Goal: Transaction & Acquisition: Purchase product/service

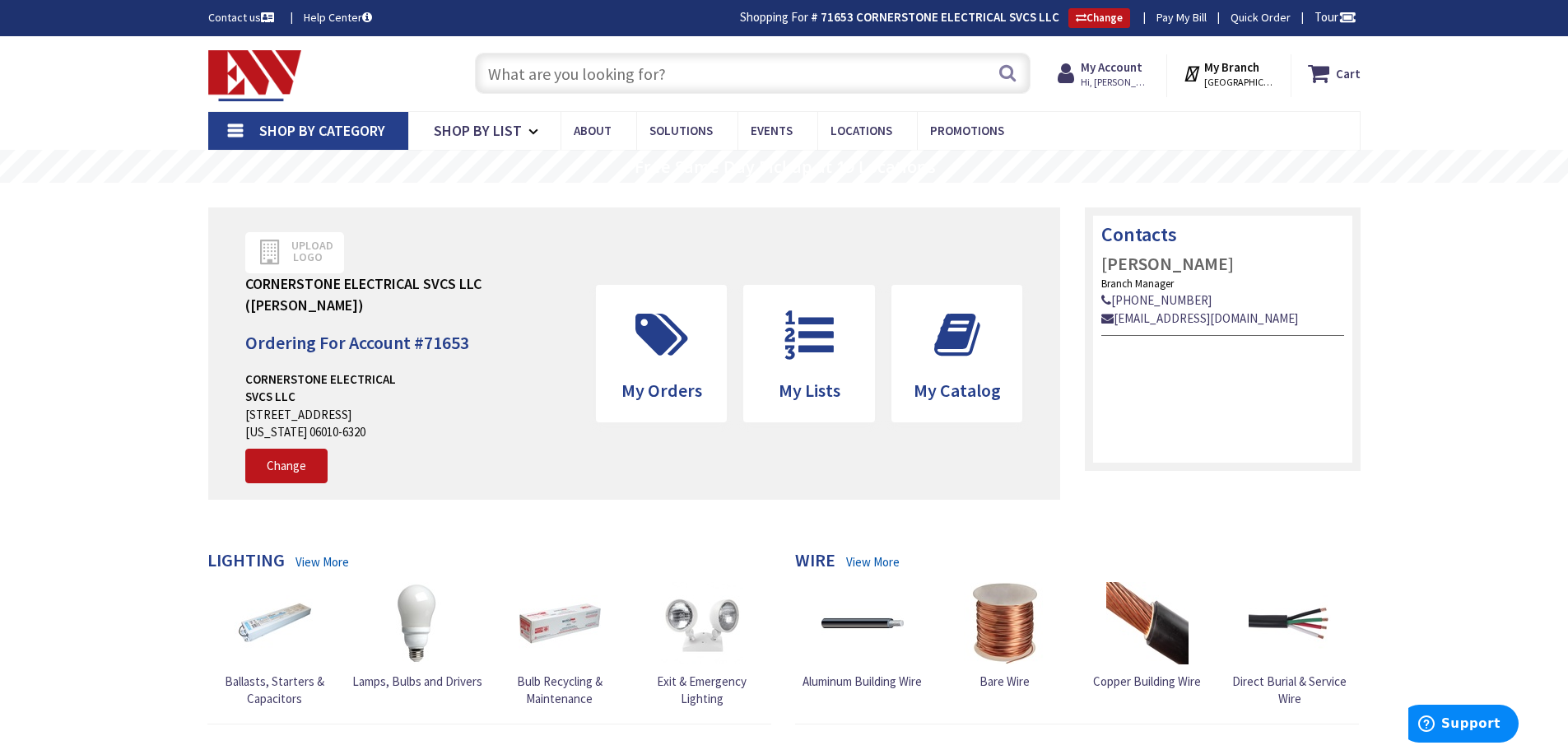
click at [671, 75] on input "text" at bounding box center [752, 74] width 556 height 41
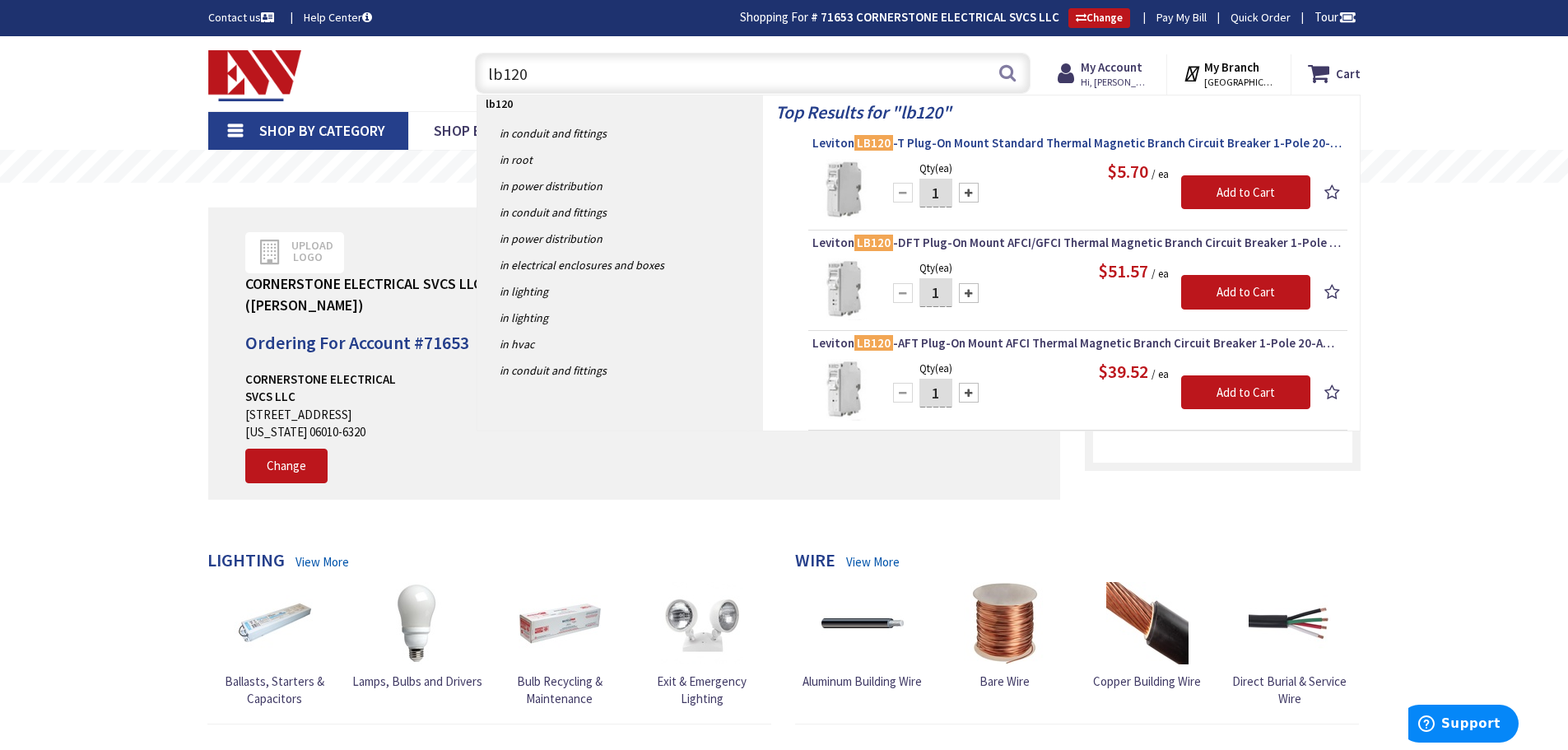
type input "lb120"
click at [979, 145] on span "Leviton LB120 -T Plug-On Mount Standard Thermal Magnetic Branch Circuit Breaker…" at bounding box center [1078, 143] width 531 height 16
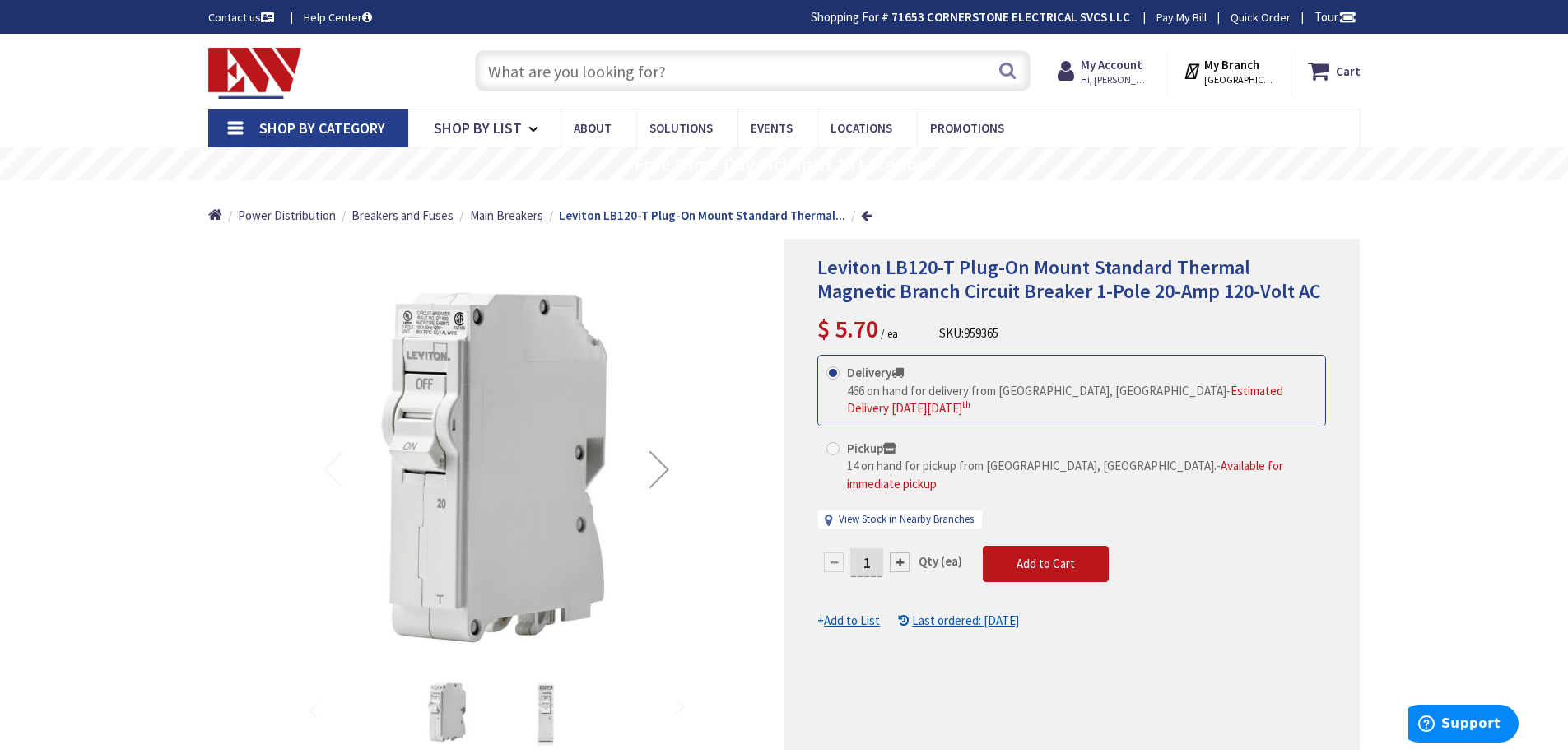
click at [836, 449] on span at bounding box center [833, 449] width 13 height 13
click at [836, 449] on input "Pickup 14 on hand for pickup from Bristol, CT. - Available for immediate pickup" at bounding box center [836, 448] width 11 height 11
radio input "true"
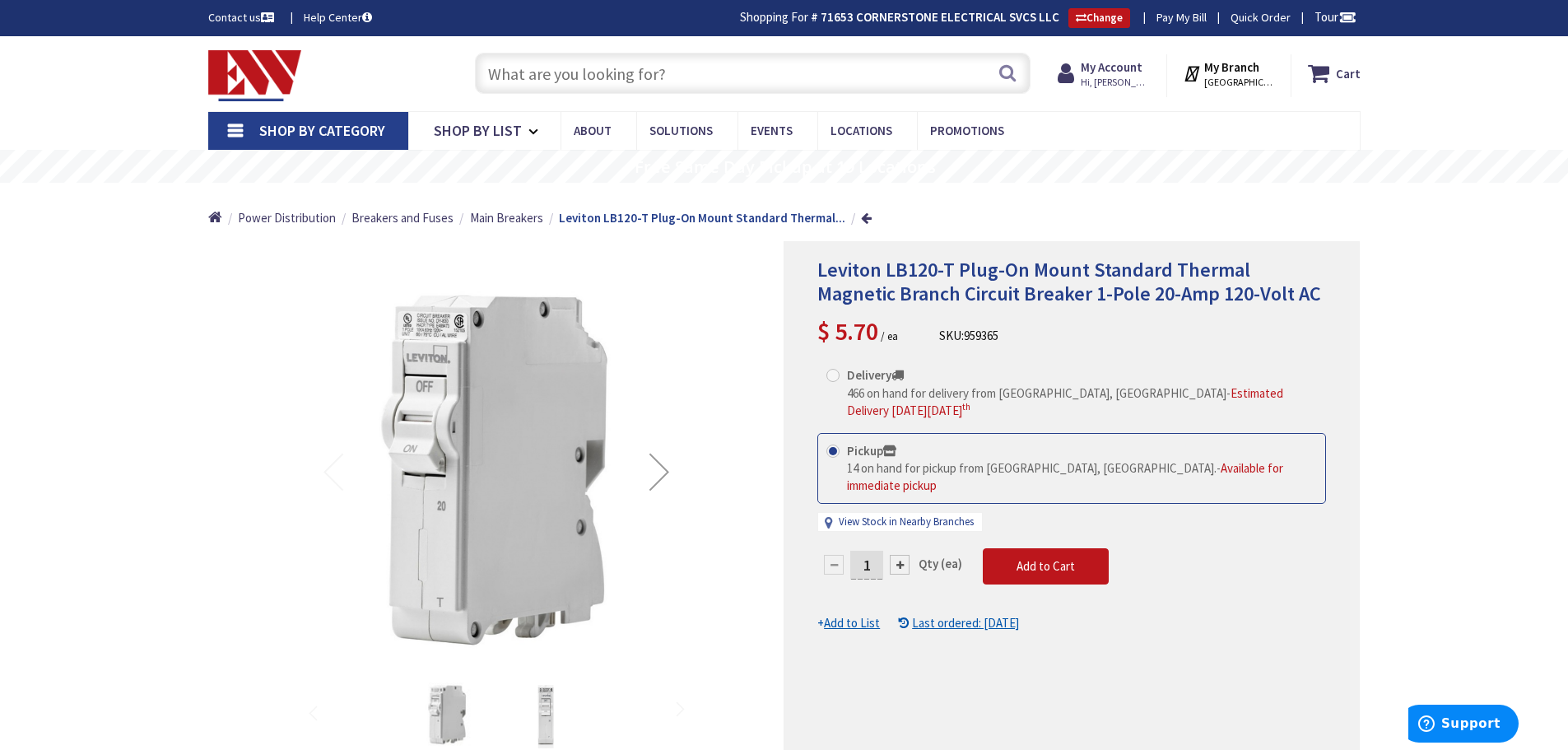
click at [870, 551] on input "1" at bounding box center [866, 565] width 33 height 29
type input "10"
click at [1052, 552] on form "This product is Discontinued Delivery 466 on hand for delivery from Middletown,…" at bounding box center [1072, 494] width 509 height 275
click at [1049, 558] on span "Add to Cart" at bounding box center [1046, 565] width 58 height 15
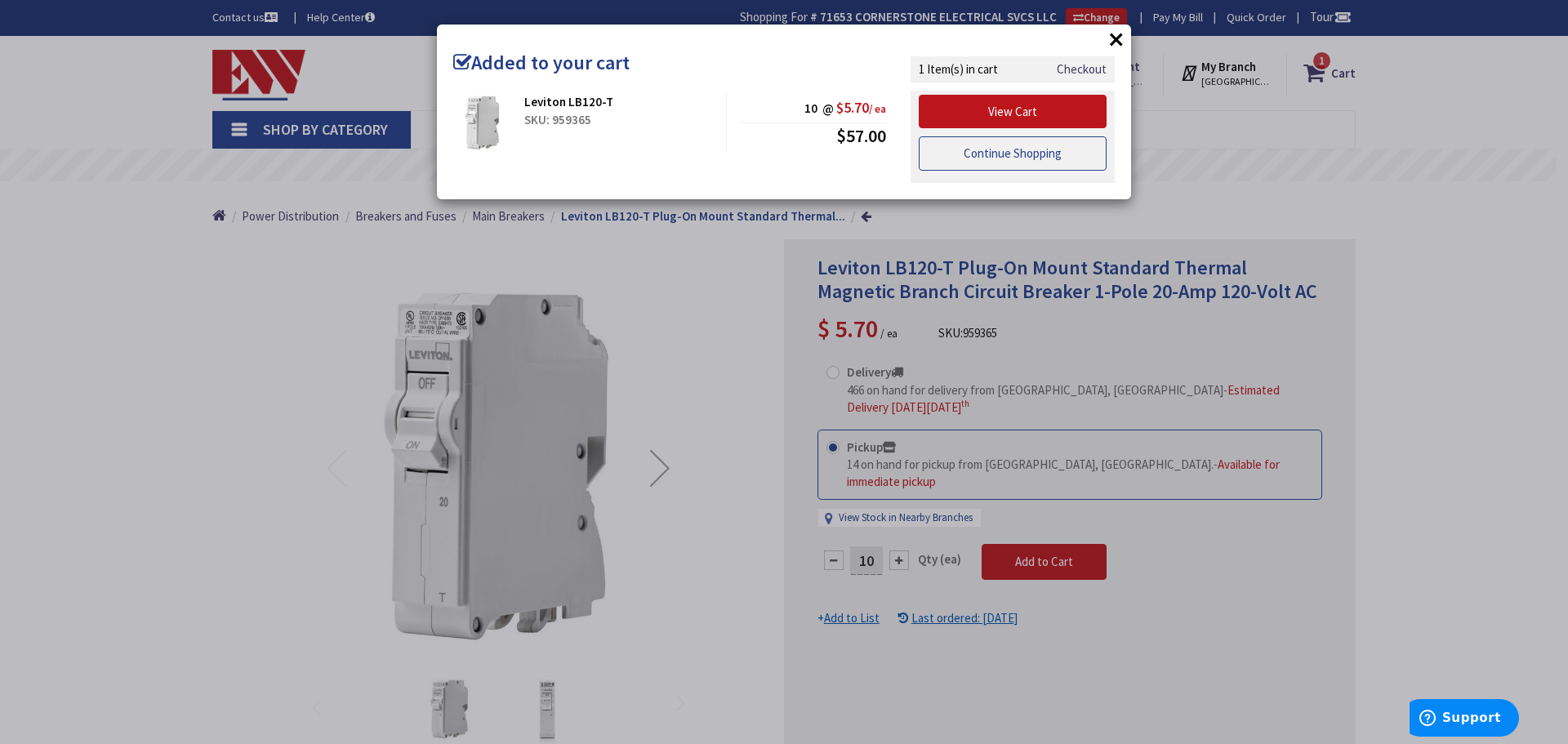
click at [972, 157] on link "Continue Shopping" at bounding box center [1012, 153] width 188 height 35
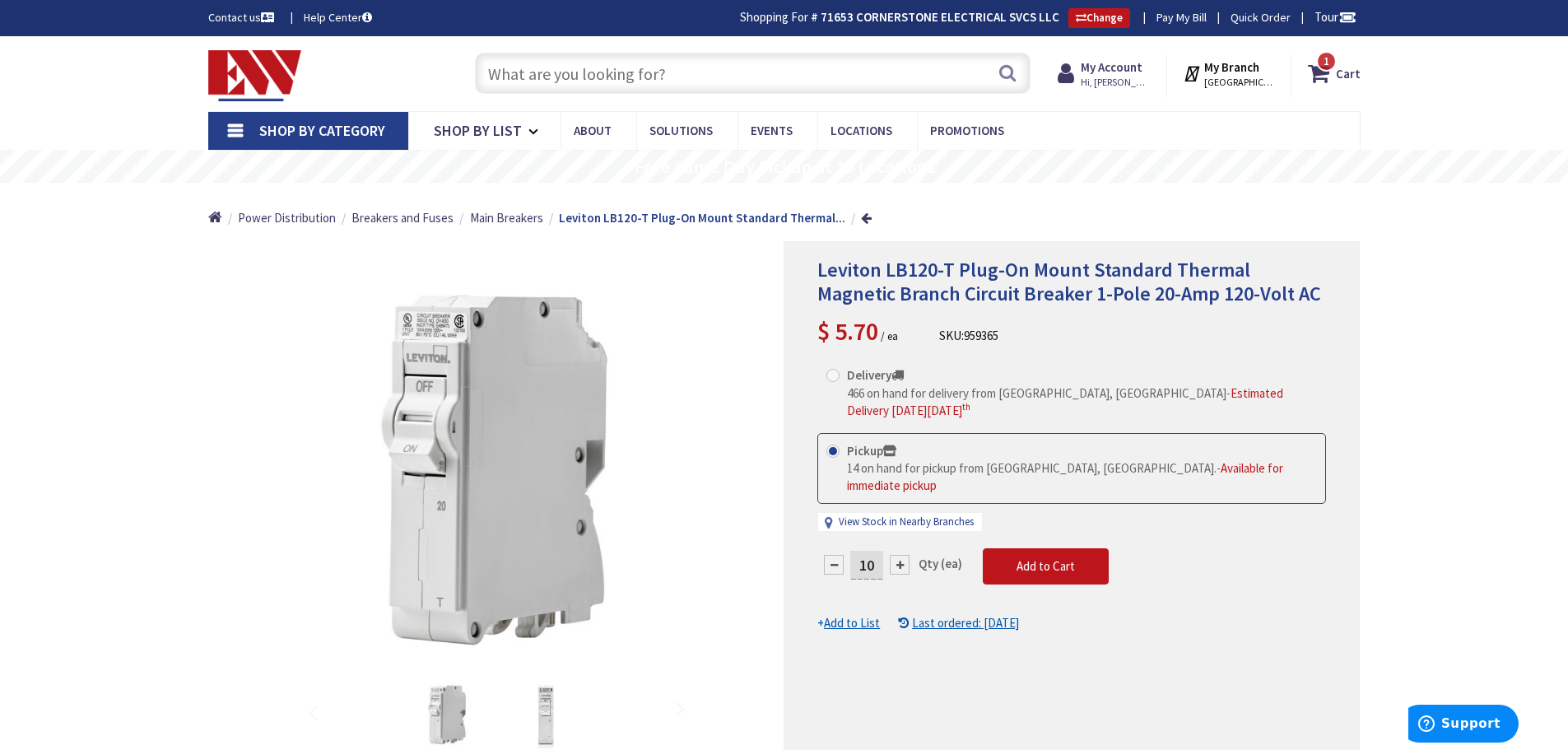
click at [669, 82] on input "text" at bounding box center [752, 74] width 556 height 41
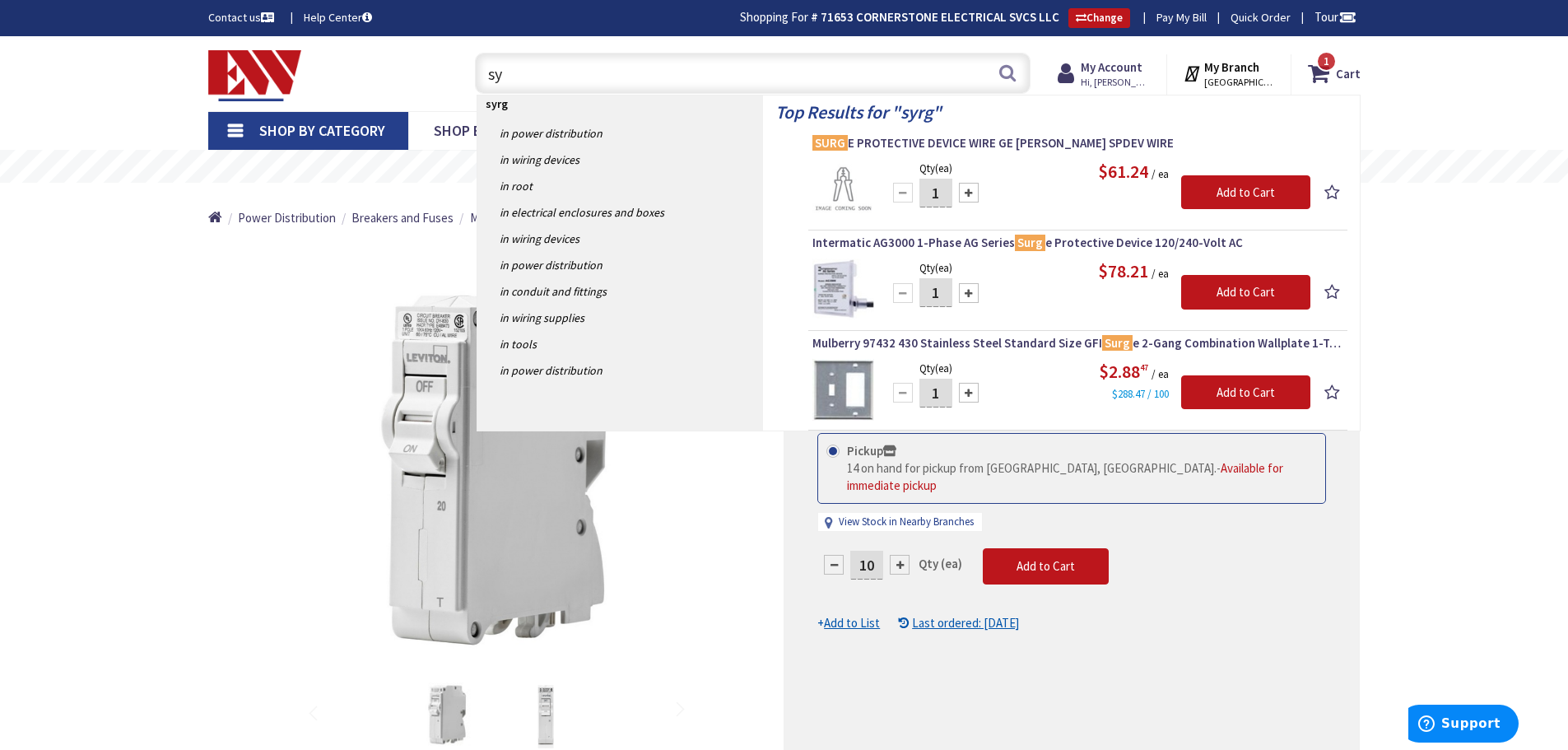
type input "s"
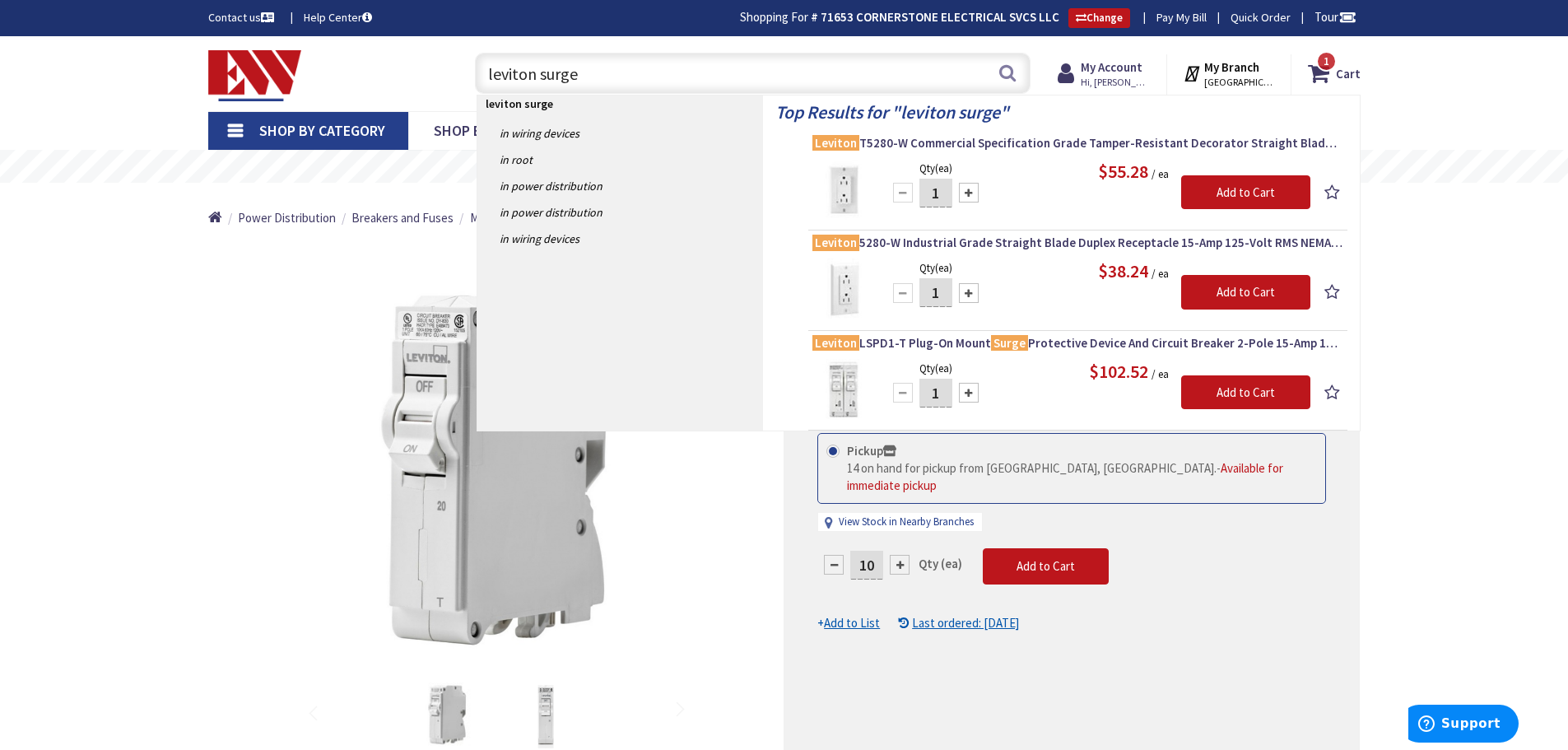
click at [585, 79] on input "leviton surge" at bounding box center [752, 74] width 556 height 41
type input "l"
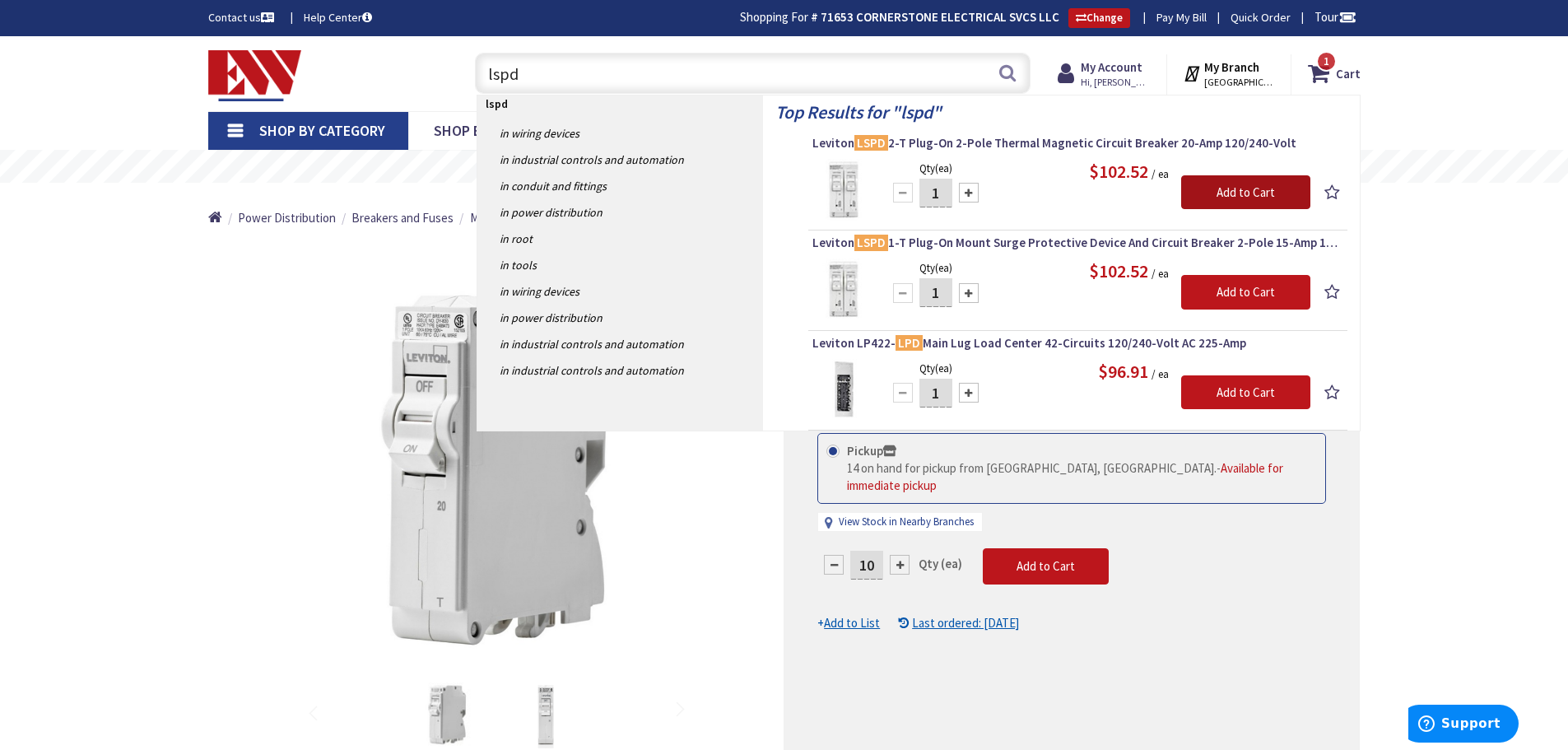
click at [1237, 198] on input "Add to Cart" at bounding box center [1246, 192] width 129 height 35
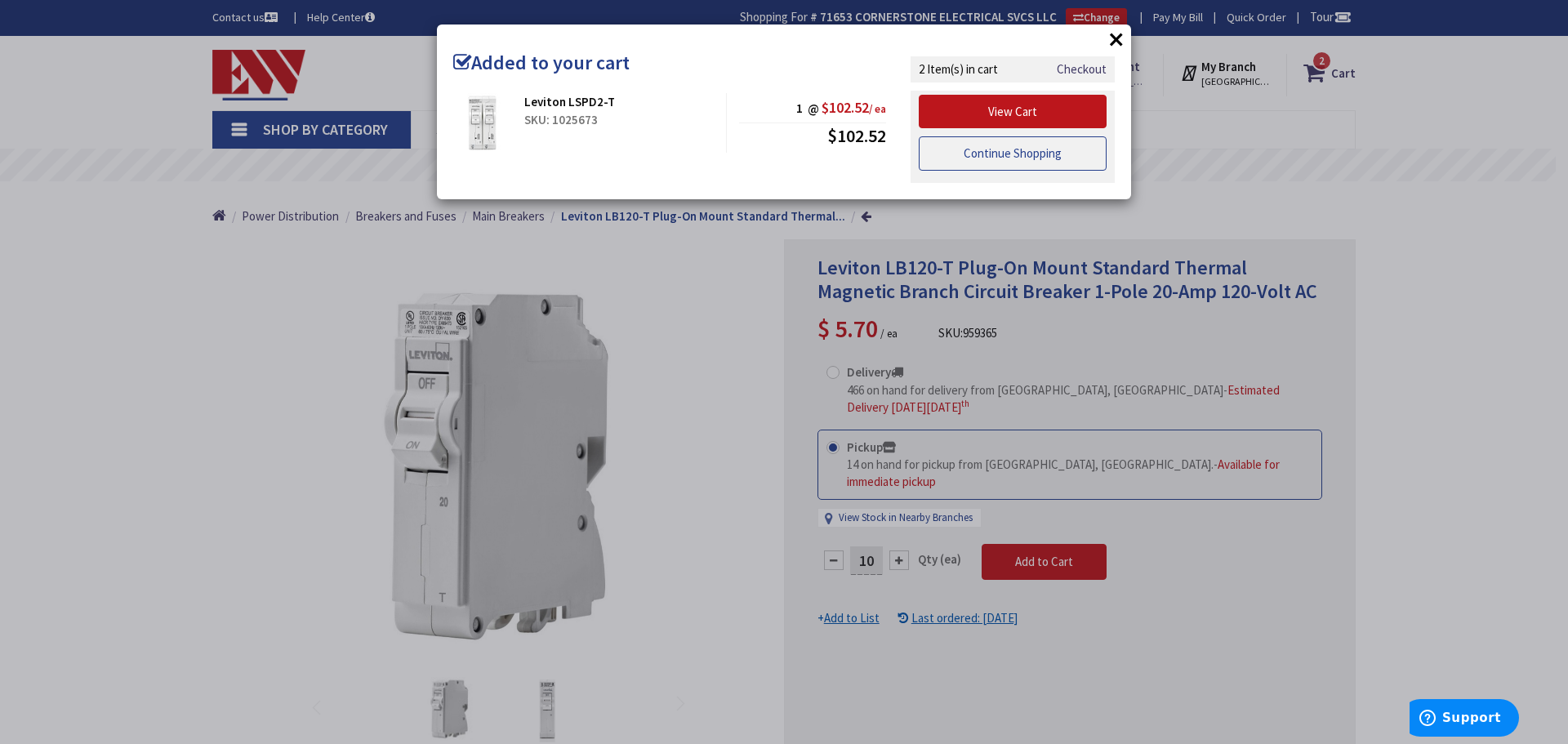
click at [985, 158] on link "Continue Shopping" at bounding box center [1012, 153] width 188 height 35
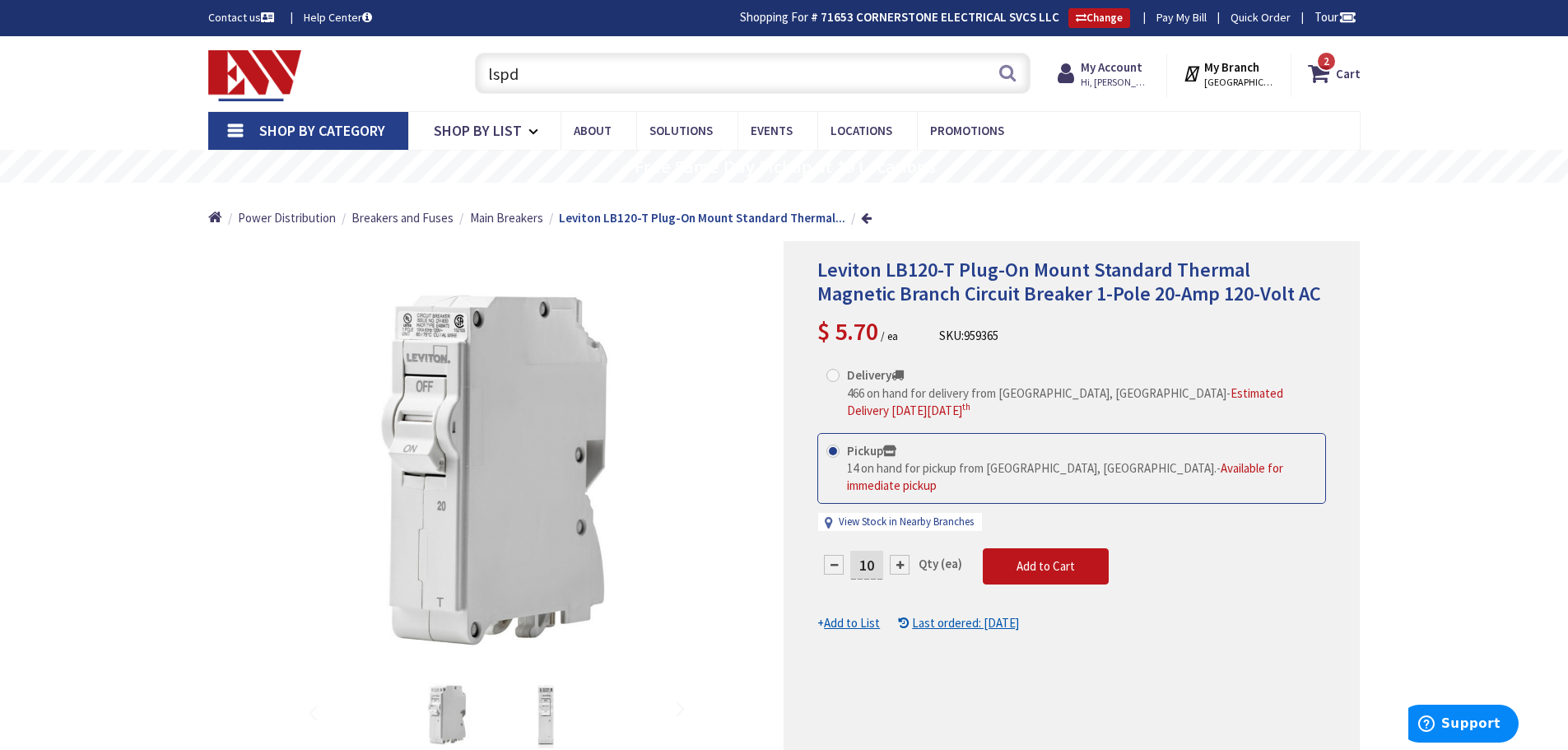
drag, startPoint x: 532, startPoint y: 77, endPoint x: 476, endPoint y: 77, distance: 56.0
click at [476, 77] on input "lspd" at bounding box center [752, 74] width 556 height 41
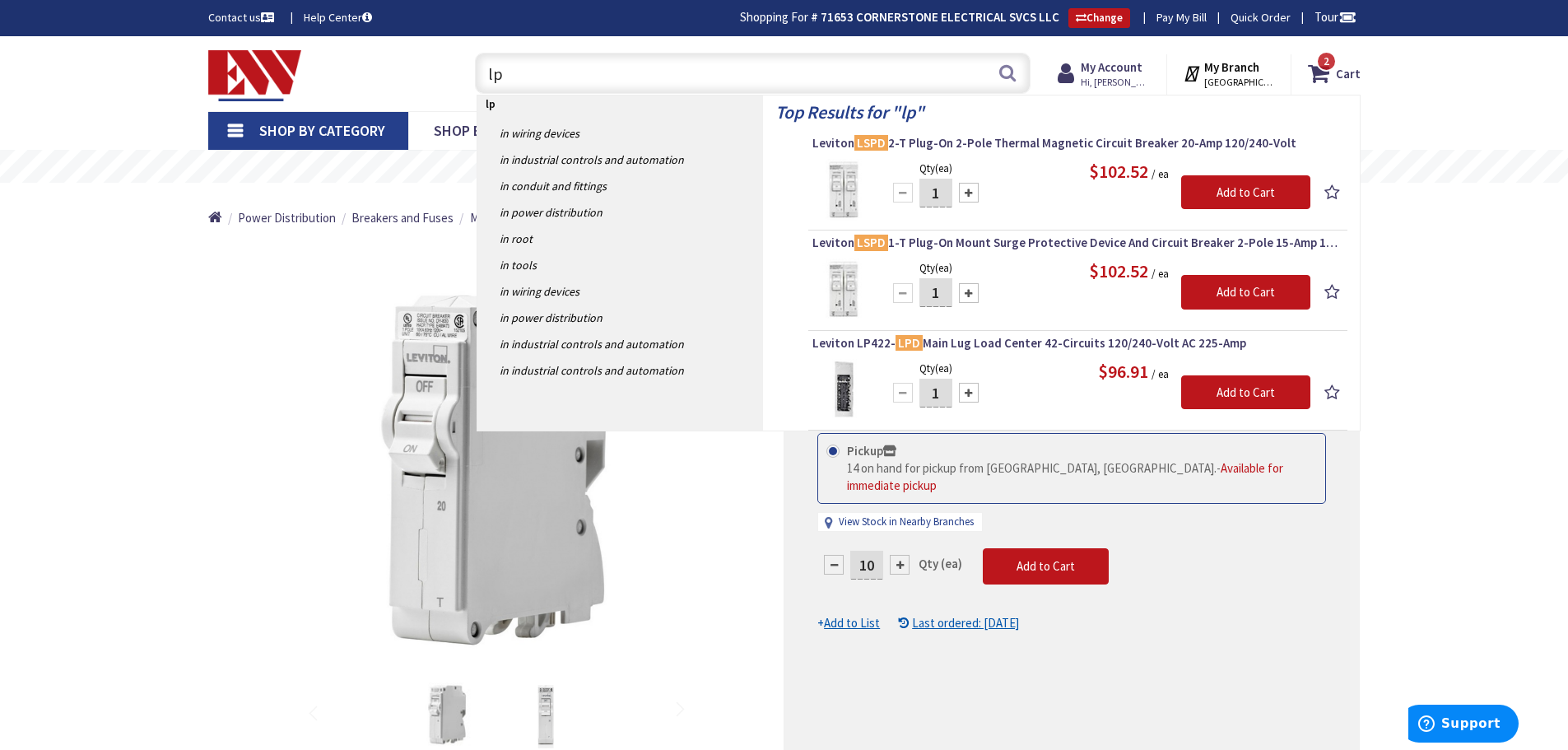
type input "l"
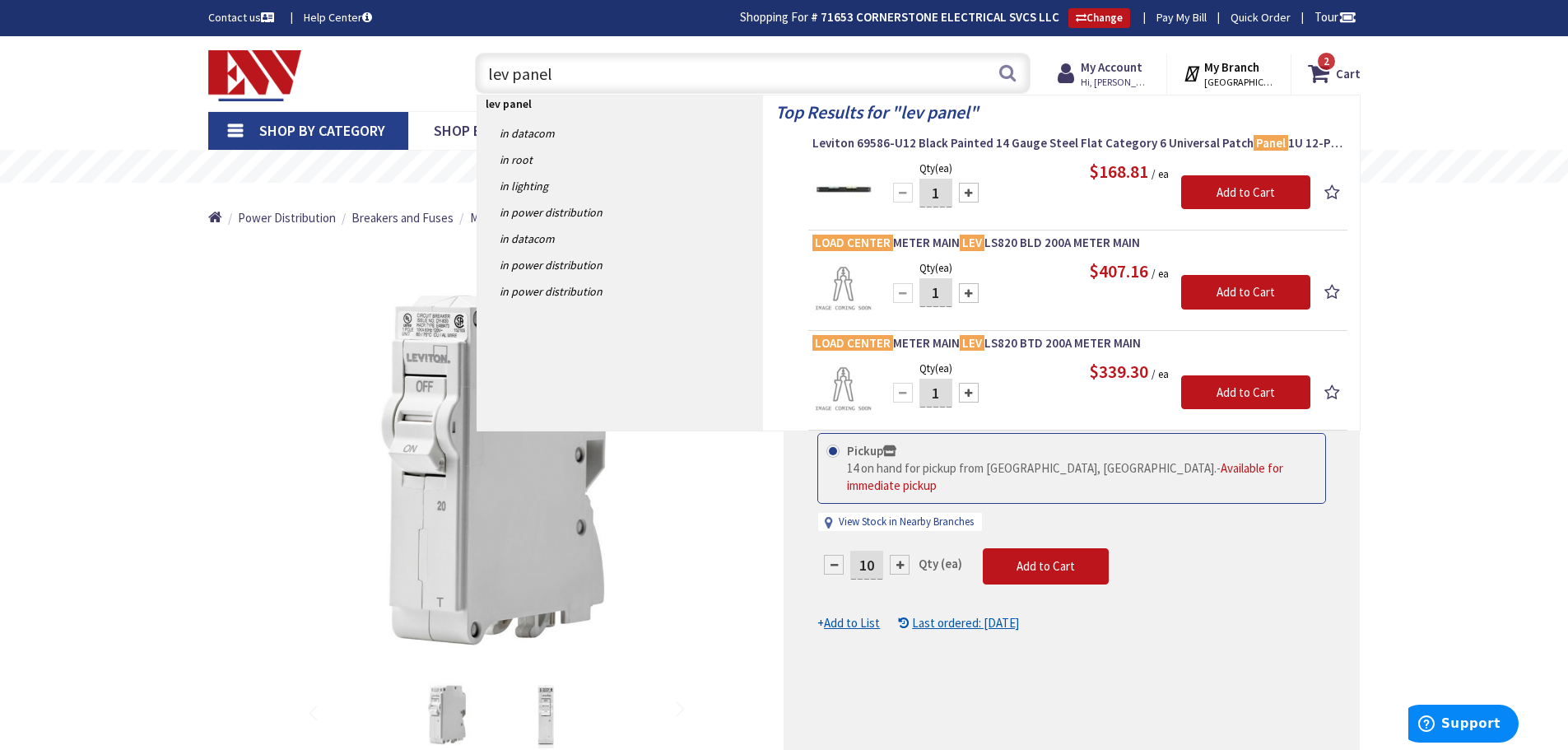
drag, startPoint x: 574, startPoint y: 77, endPoint x: 459, endPoint y: 69, distance: 115.3
click at [459, 69] on div "lev panel lev panel Search 2" at bounding box center [749, 72] width 589 height 53
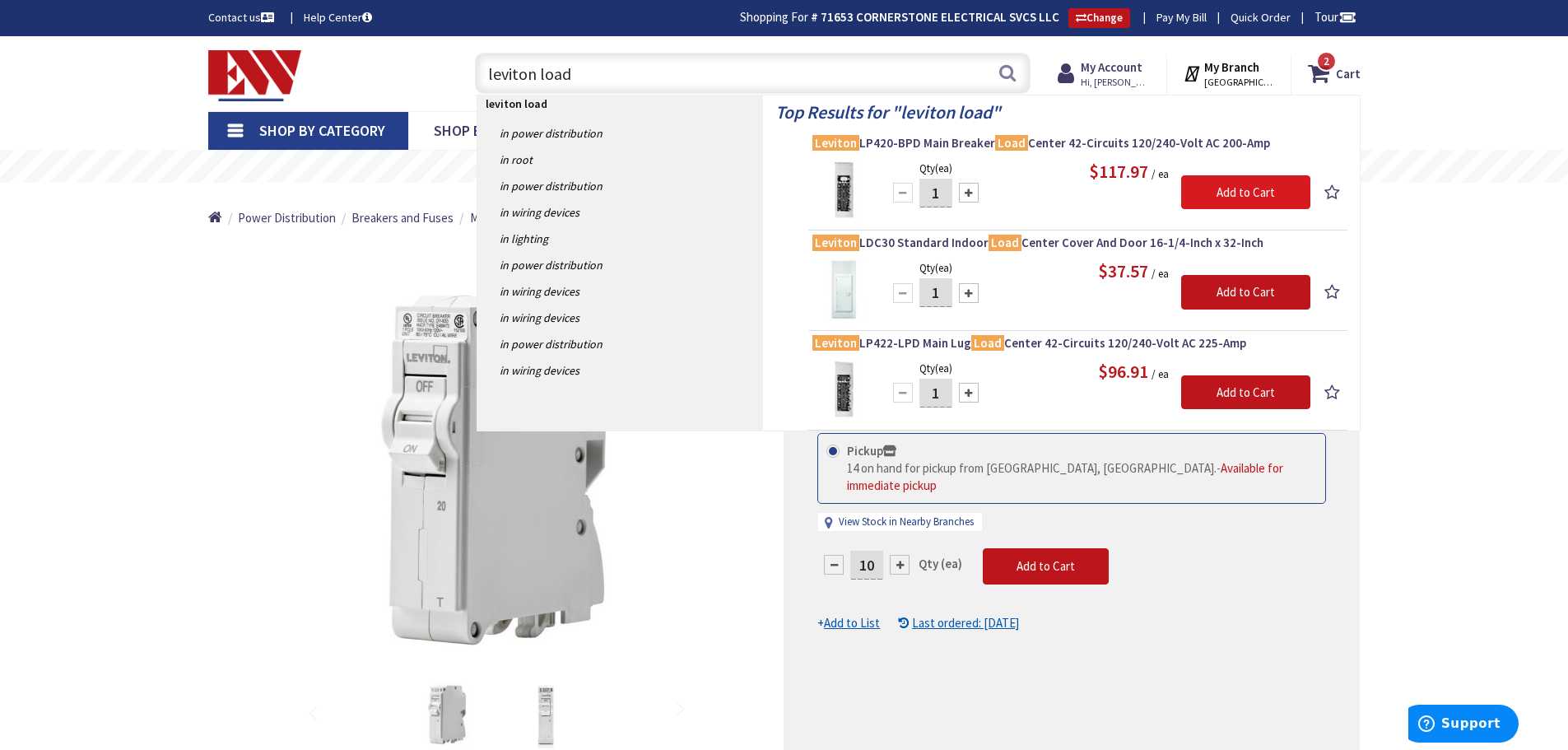
type input "leviton load"
click at [1238, 195] on input "Add to Cart" at bounding box center [1246, 192] width 129 height 35
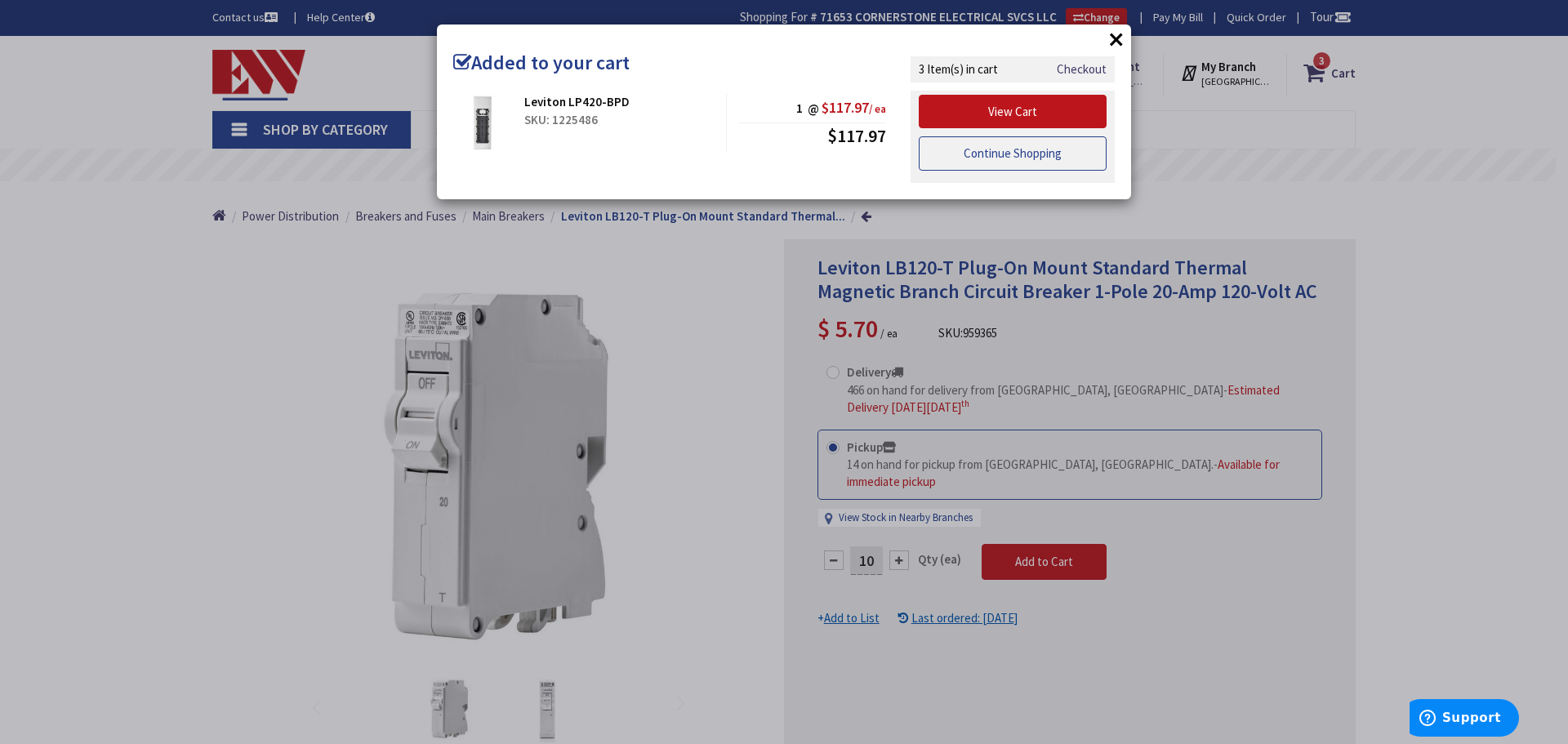
click at [1003, 151] on link "Continue Shopping" at bounding box center [1012, 153] width 188 height 35
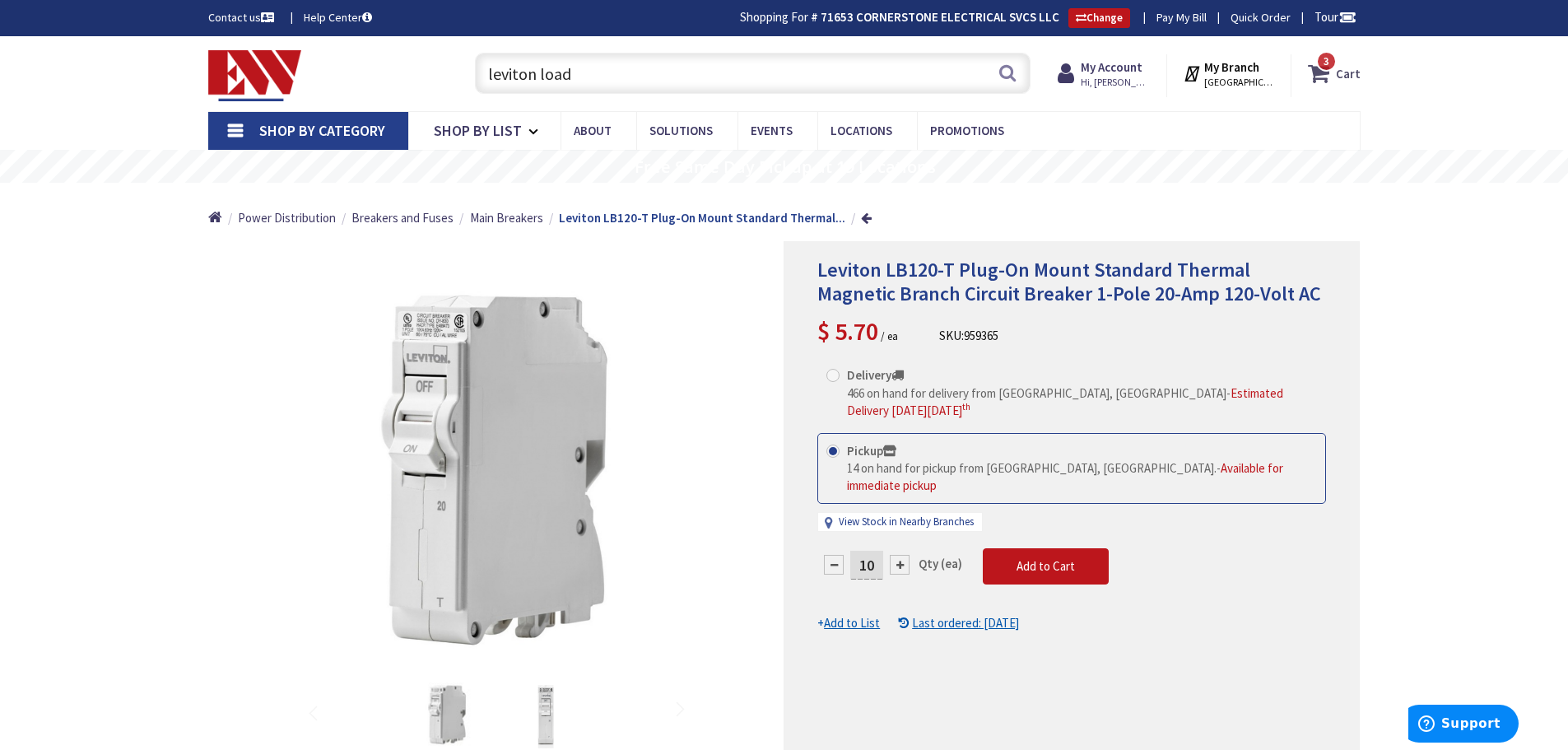
click at [1320, 73] on icon at bounding box center [1321, 73] width 28 height 30
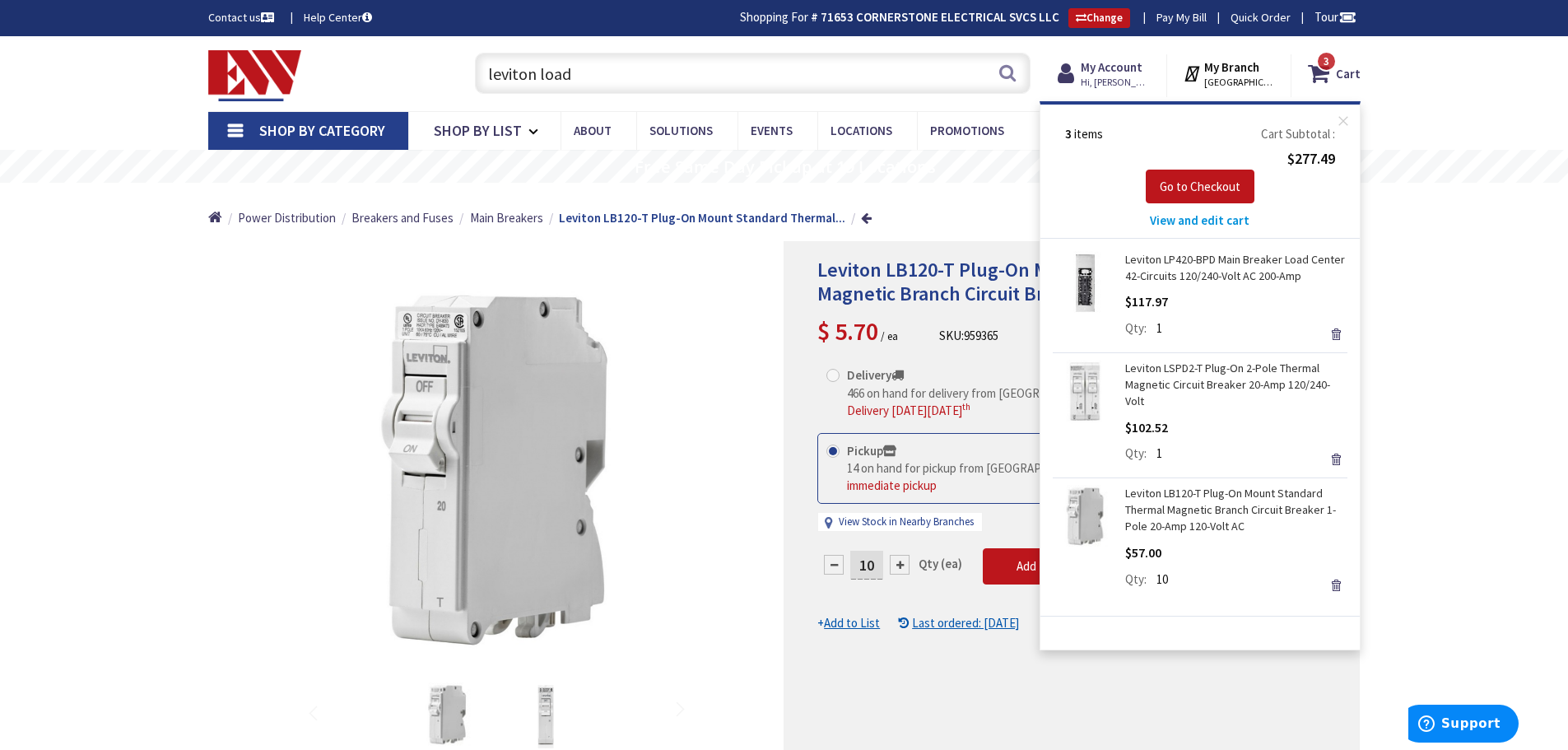
click at [1195, 221] on span "View and edit cart" at bounding box center [1199, 220] width 100 height 15
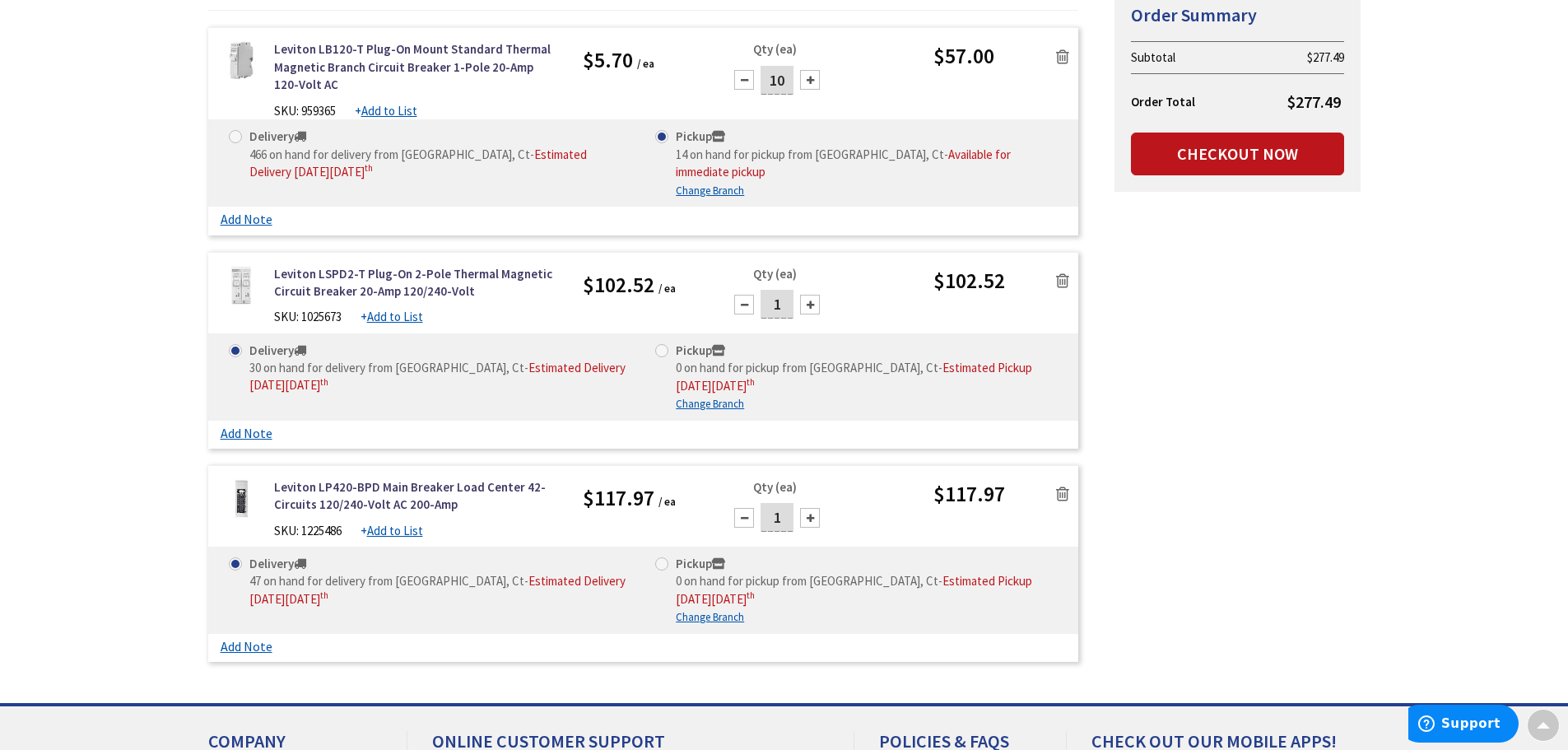
scroll to position [332, 0]
click at [236, 135] on span at bounding box center [235, 136] width 13 height 13
click at [236, 135] on input "Delivery 466 on hand for delivery from Middletown, Ct - Estimated Delivery on W…" at bounding box center [239, 136] width 11 height 11
radio input "true"
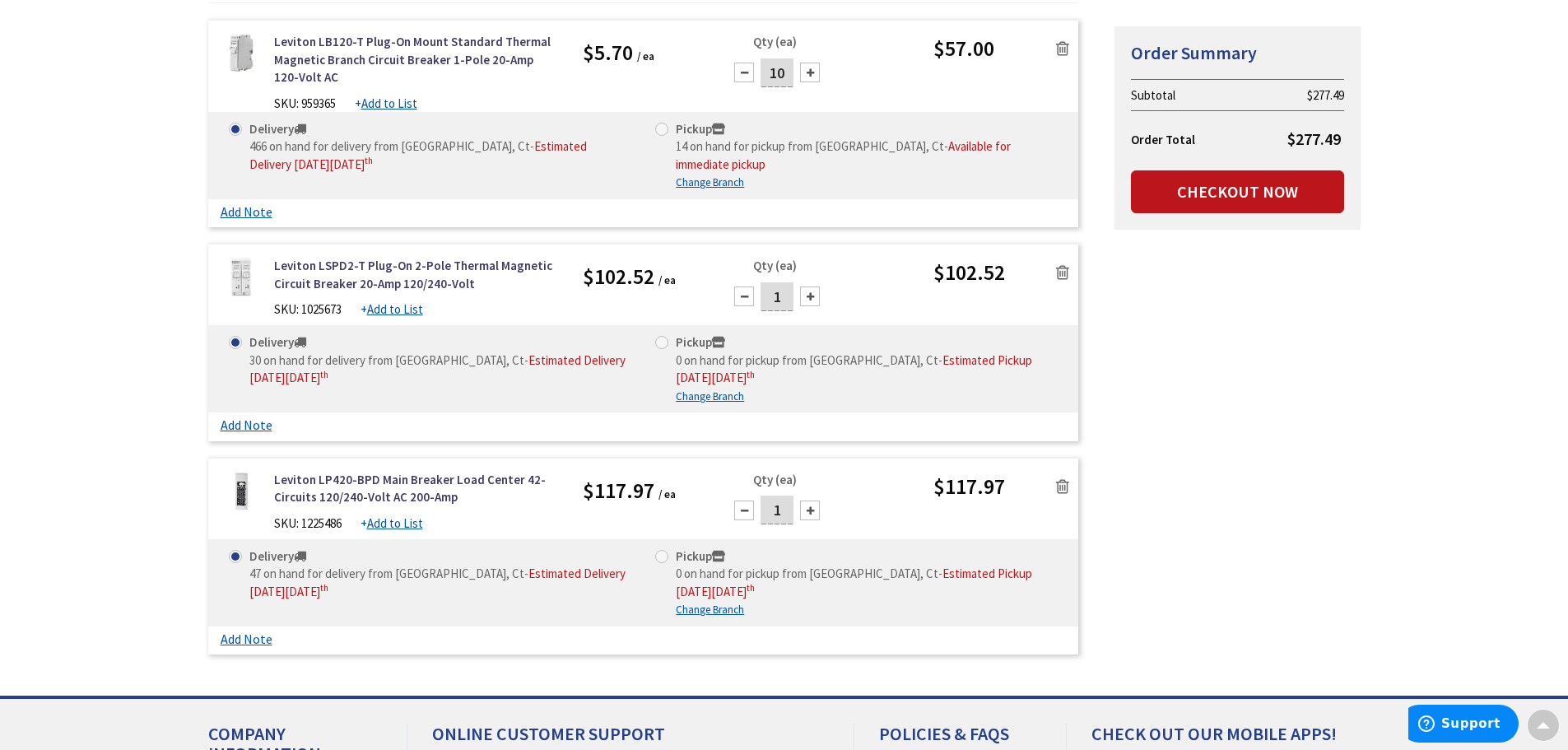
scroll to position [315, 0]
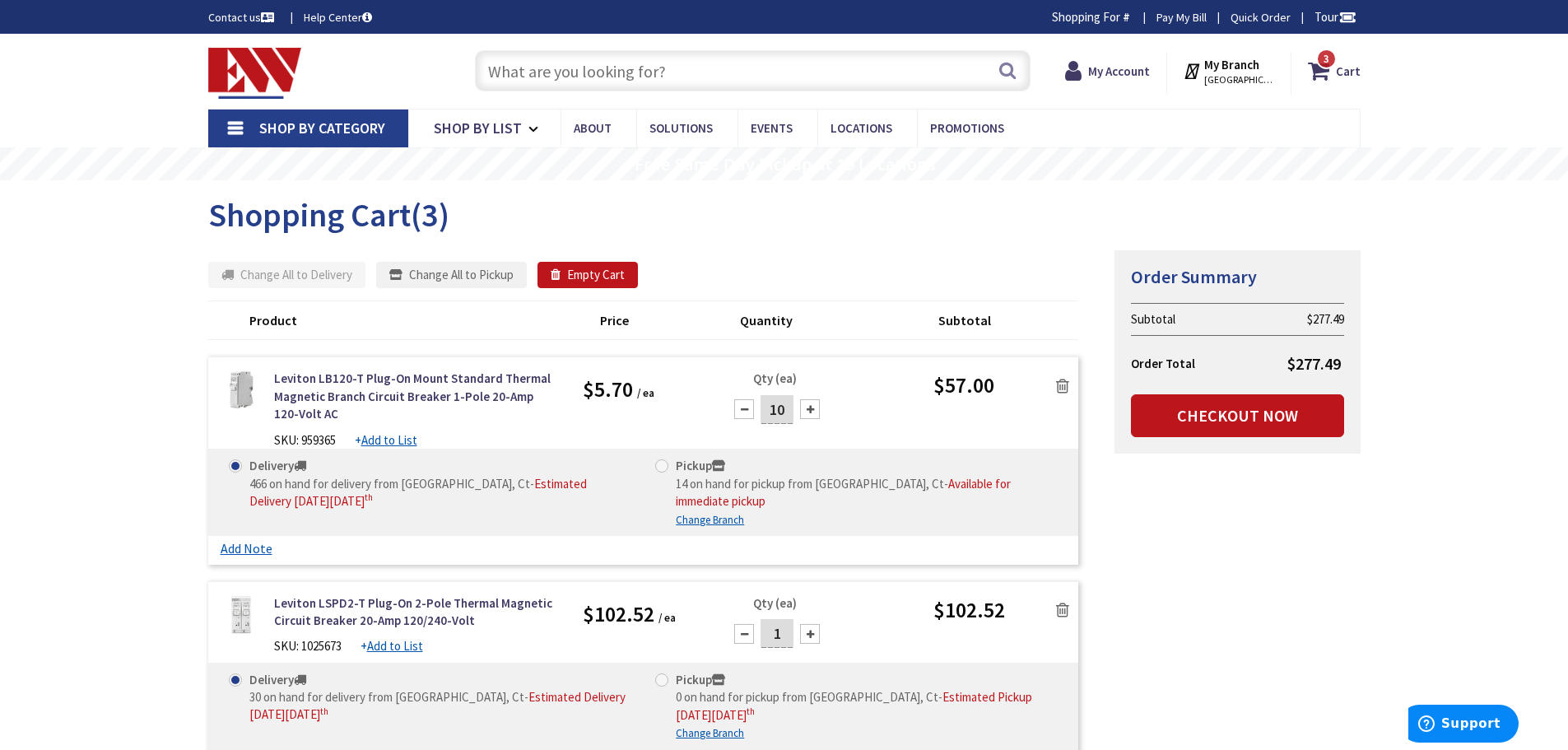
click at [582, 74] on input "text" at bounding box center [752, 71] width 556 height 41
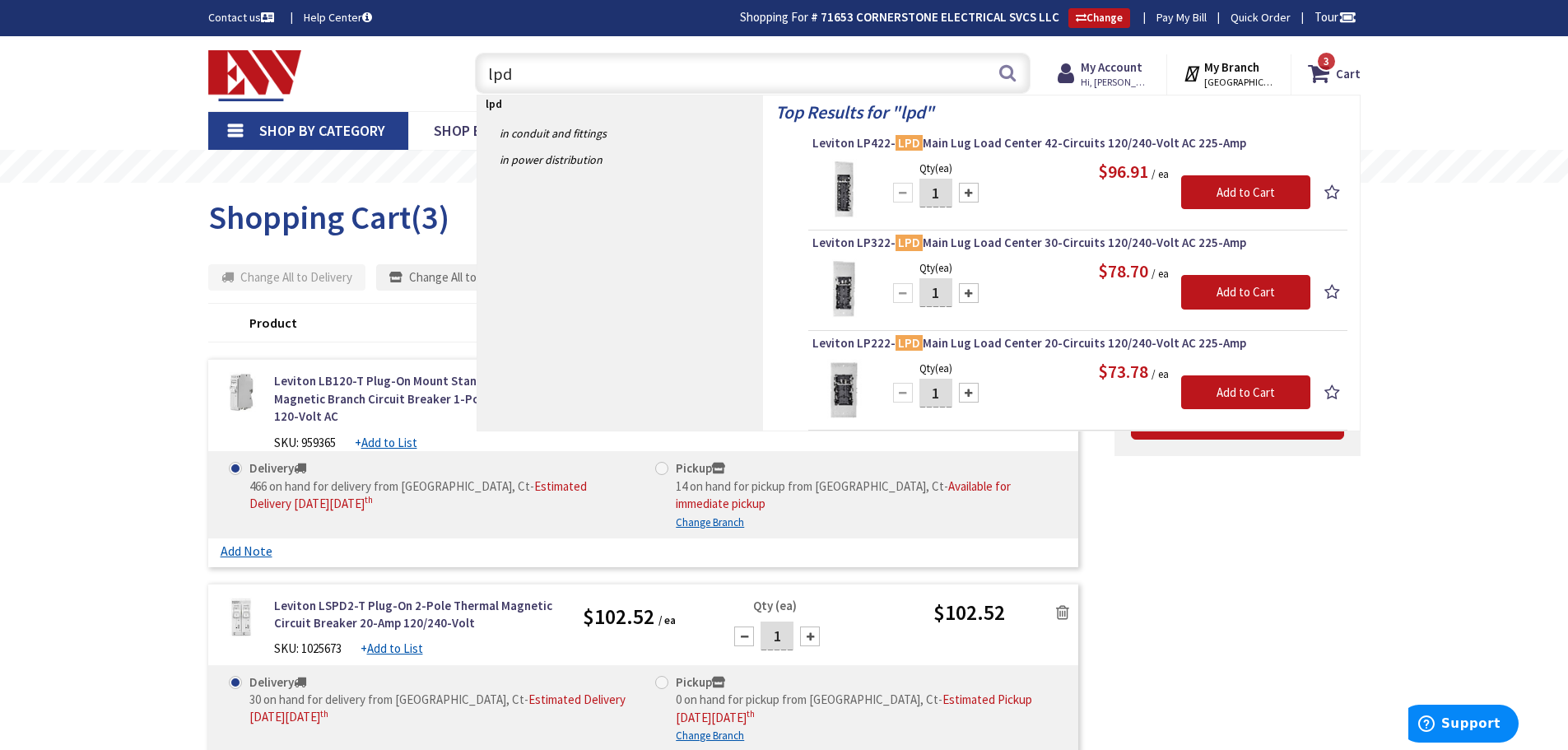
click at [515, 81] on input "lpd" at bounding box center [752, 74] width 556 height 41
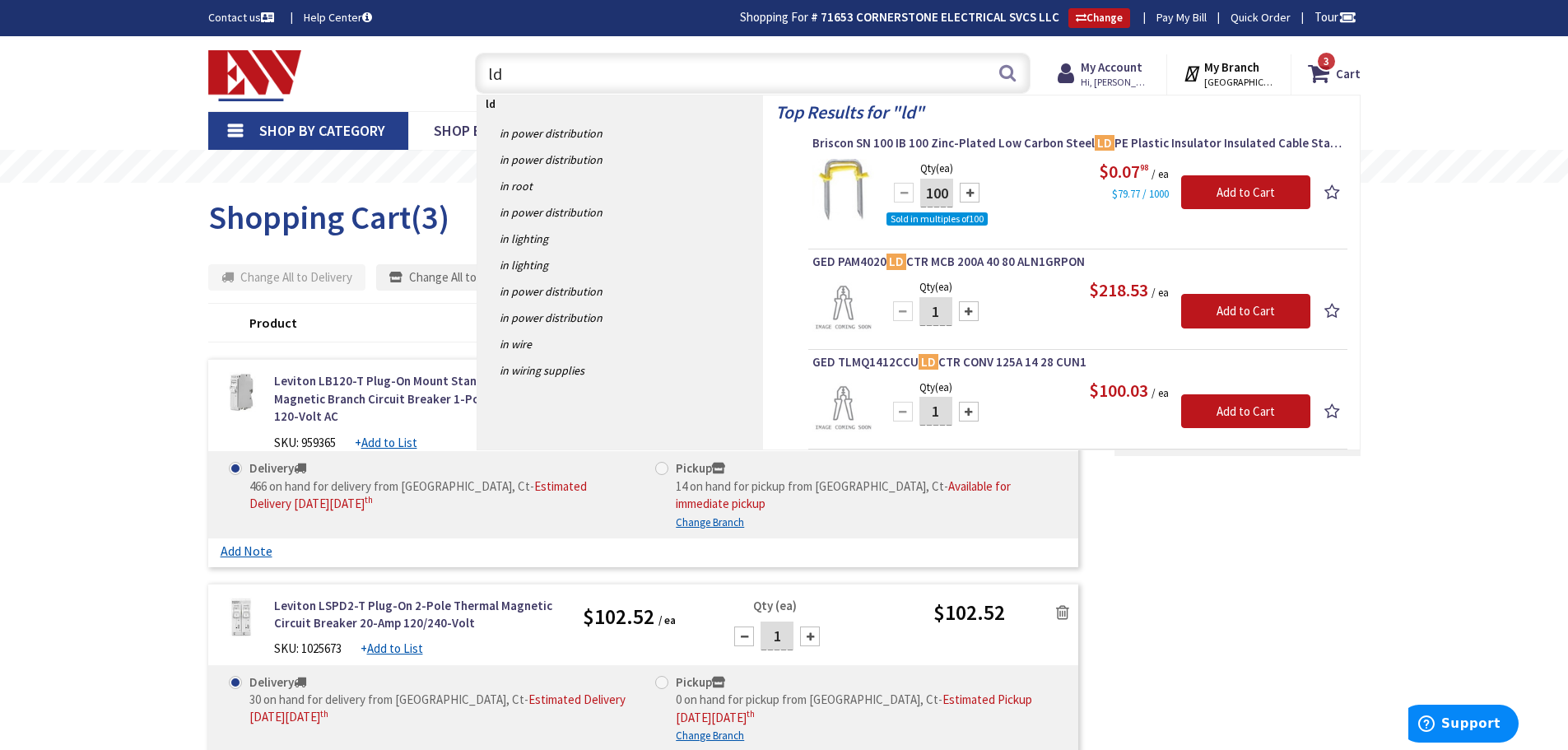
type input "l"
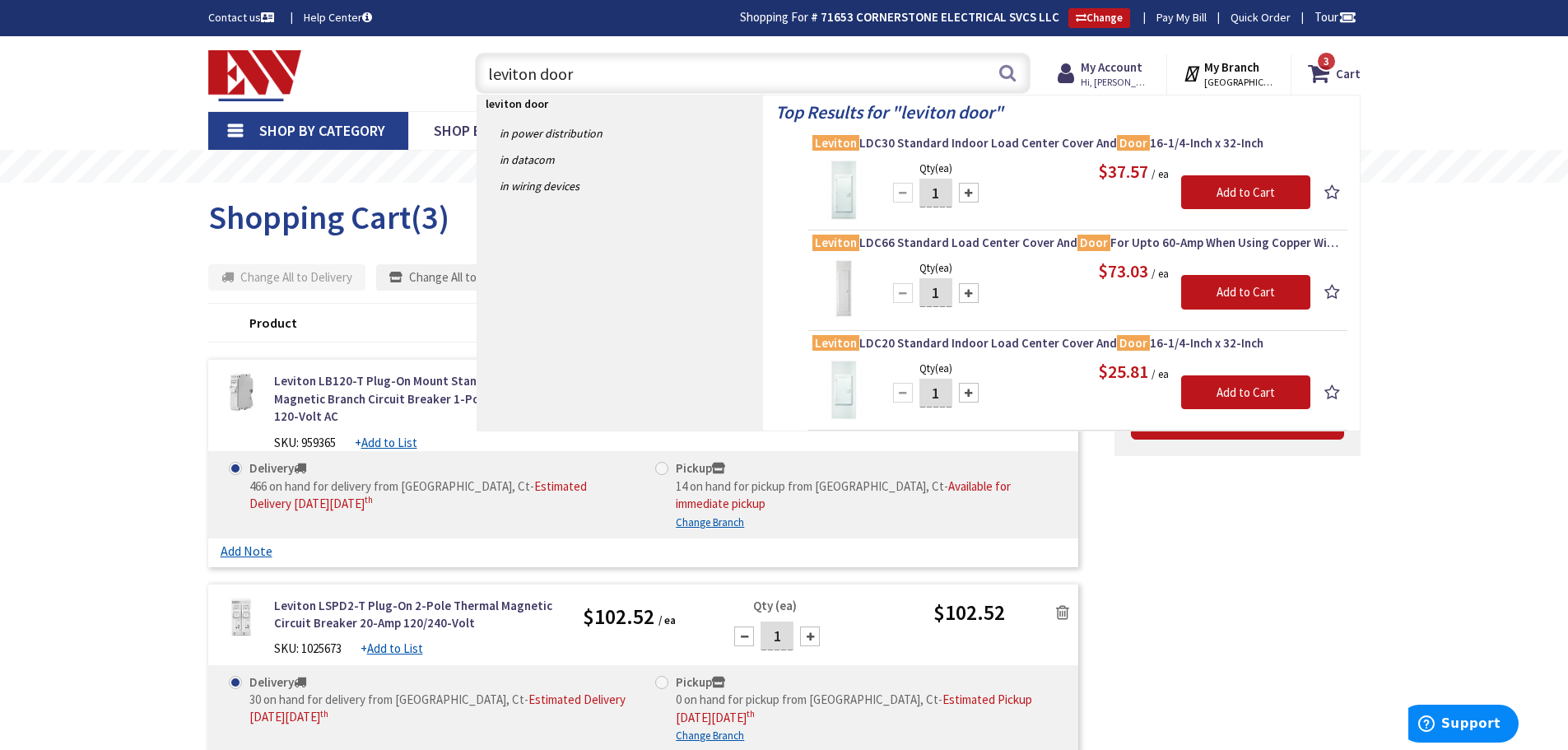
drag, startPoint x: 577, startPoint y: 78, endPoint x: 465, endPoint y: 72, distance: 112.2
click at [465, 72] on div "leviton door leviton door Search 3" at bounding box center [749, 72] width 589 height 53
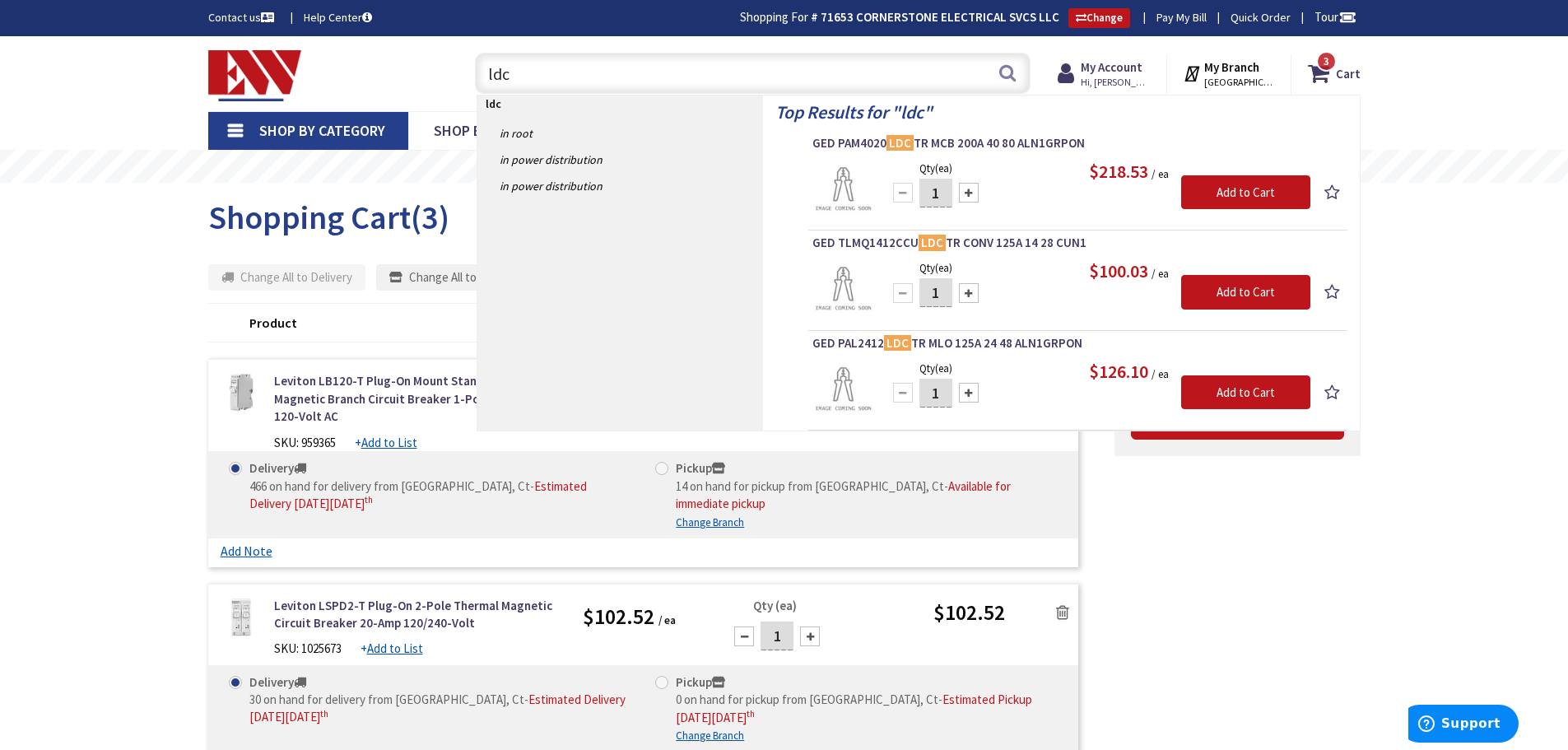
click at [530, 80] on input "ldc" at bounding box center [752, 74] width 556 height 41
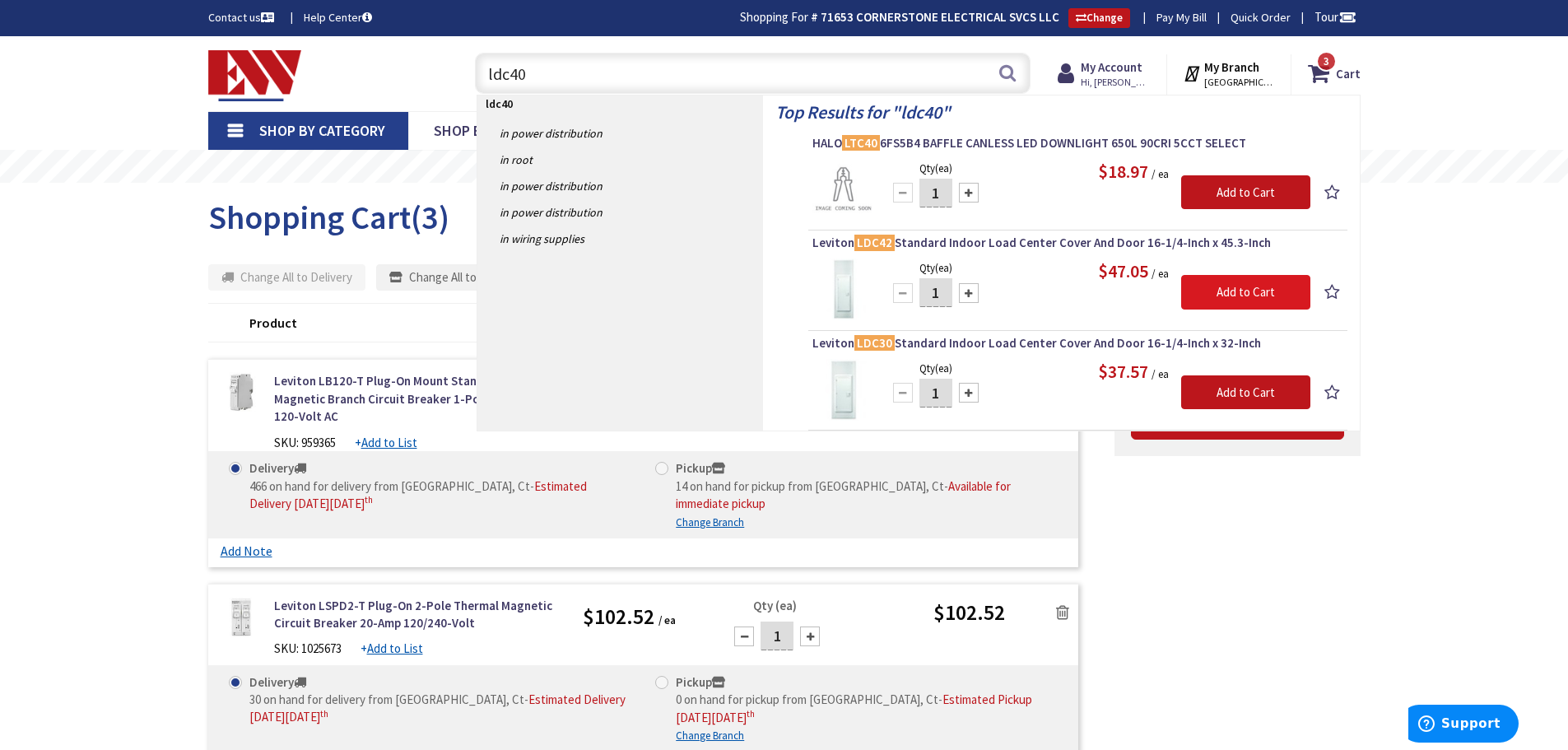
type input "ldc40"
click at [1241, 291] on input "Add to Cart" at bounding box center [1246, 292] width 129 height 35
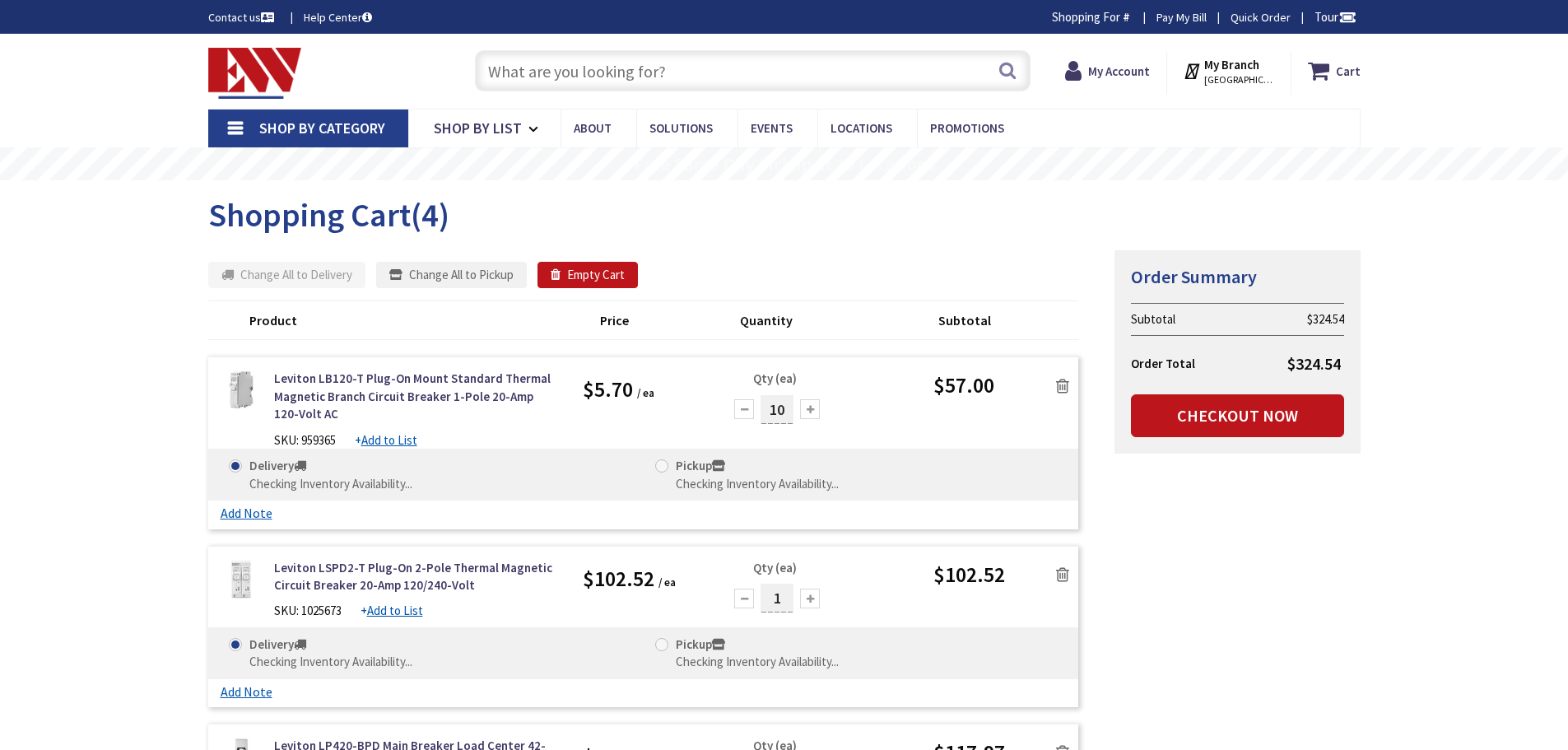
click at [565, 74] on input "text" at bounding box center [752, 71] width 556 height 41
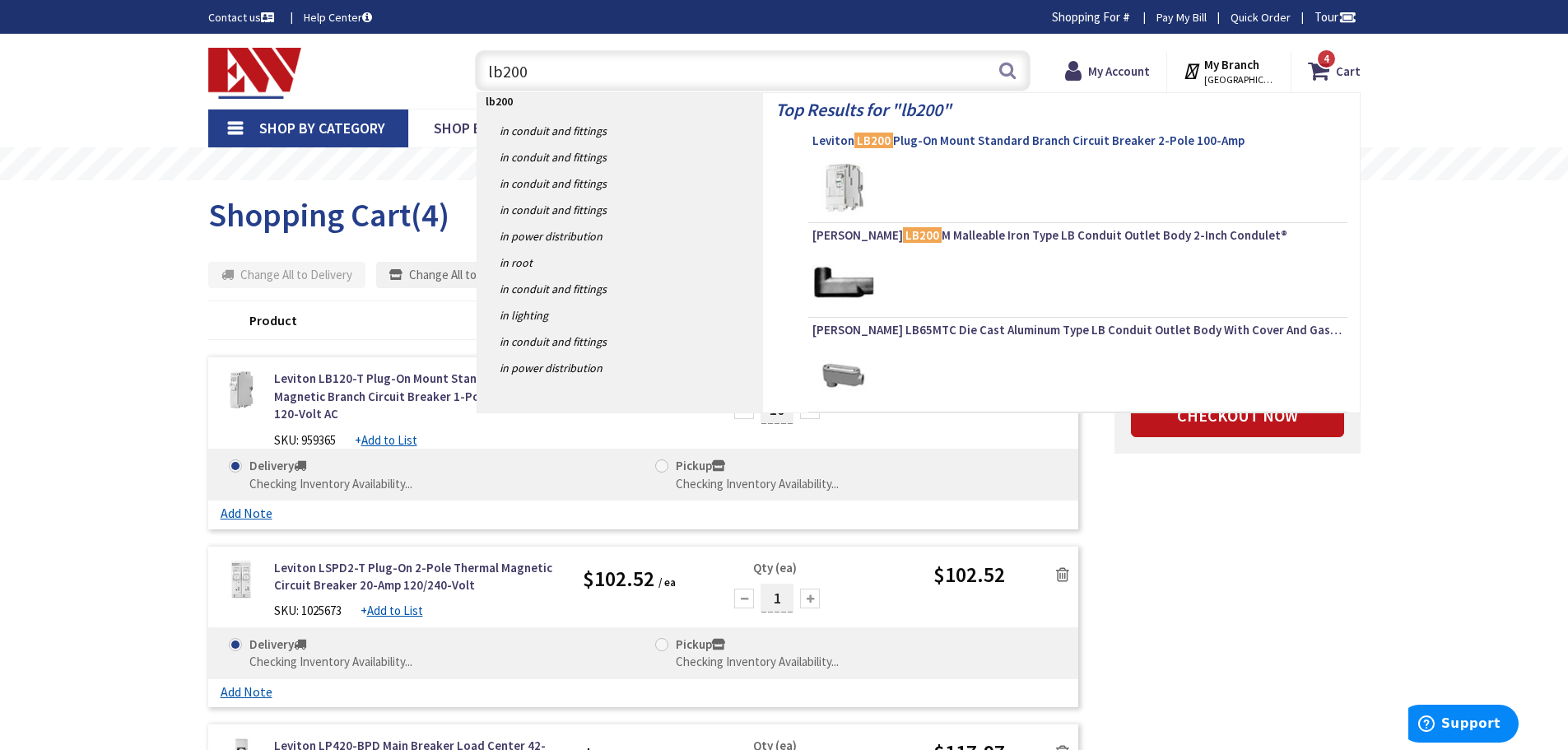
type input "lb200"
click at [988, 144] on span "Leviton LB200 Plug-On Mount Standard Branch Circuit Breaker 2-Pole 100-Amp" at bounding box center [1078, 141] width 531 height 16
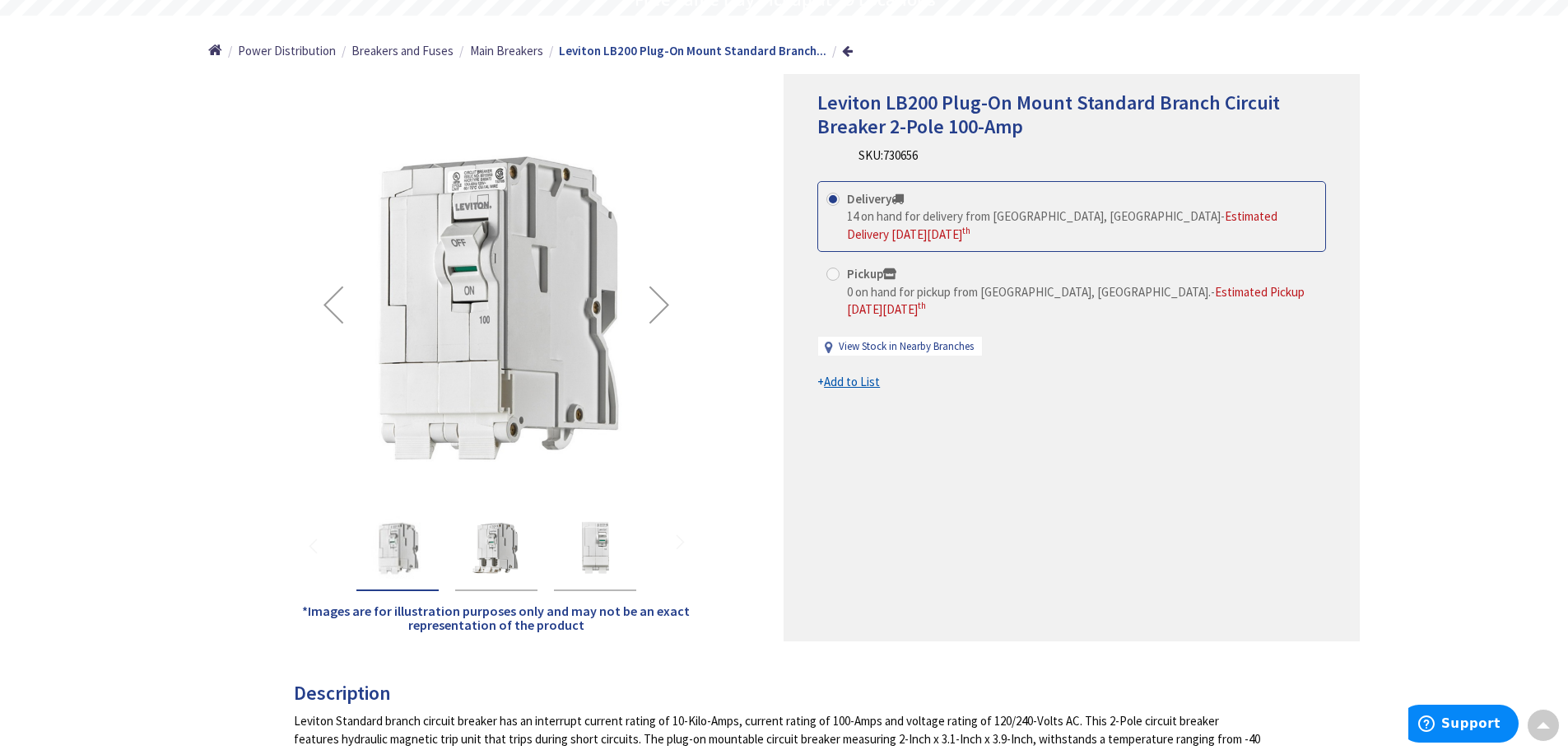
scroll to position [167, 0]
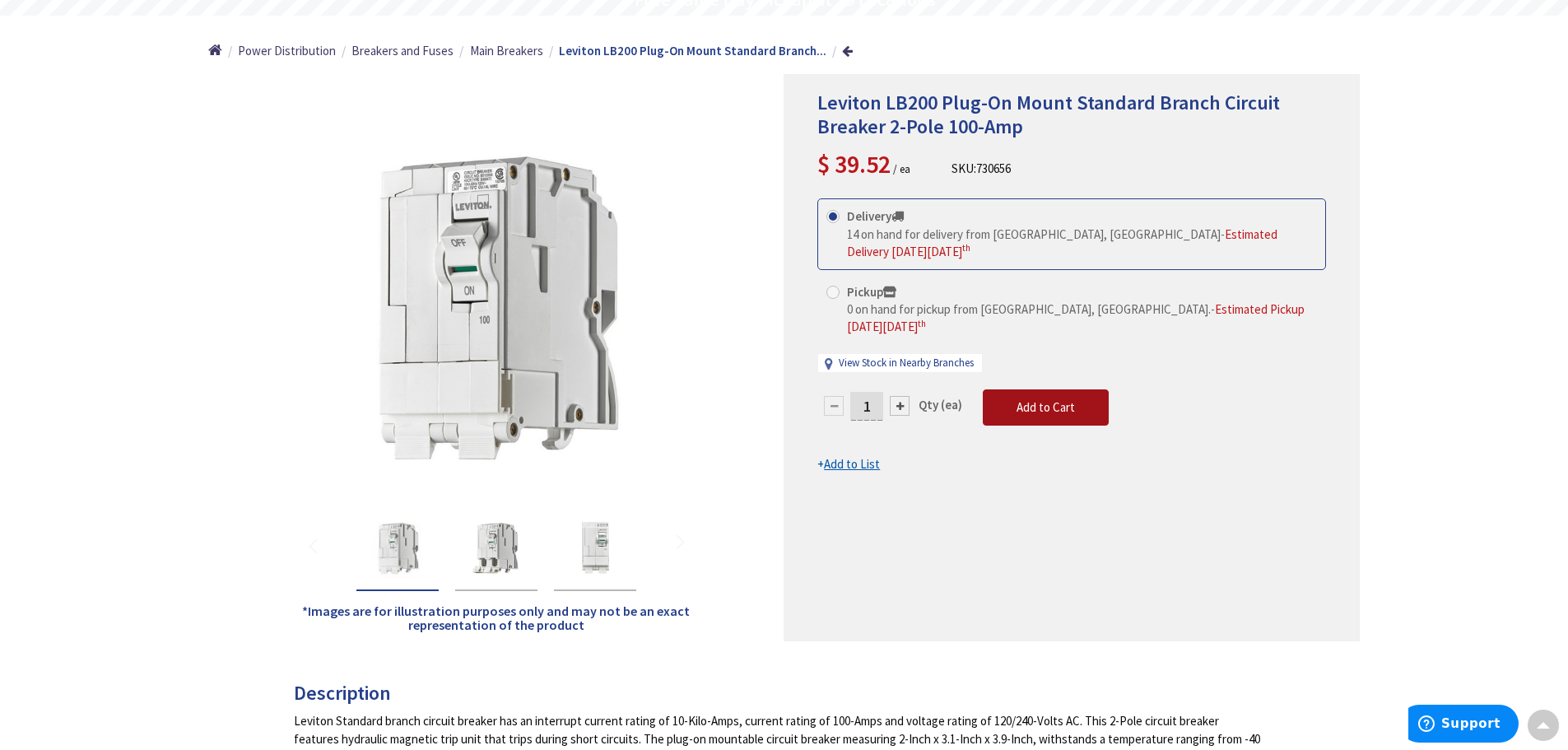
click at [1038, 399] on span "Add to Cart" at bounding box center [1046, 406] width 58 height 15
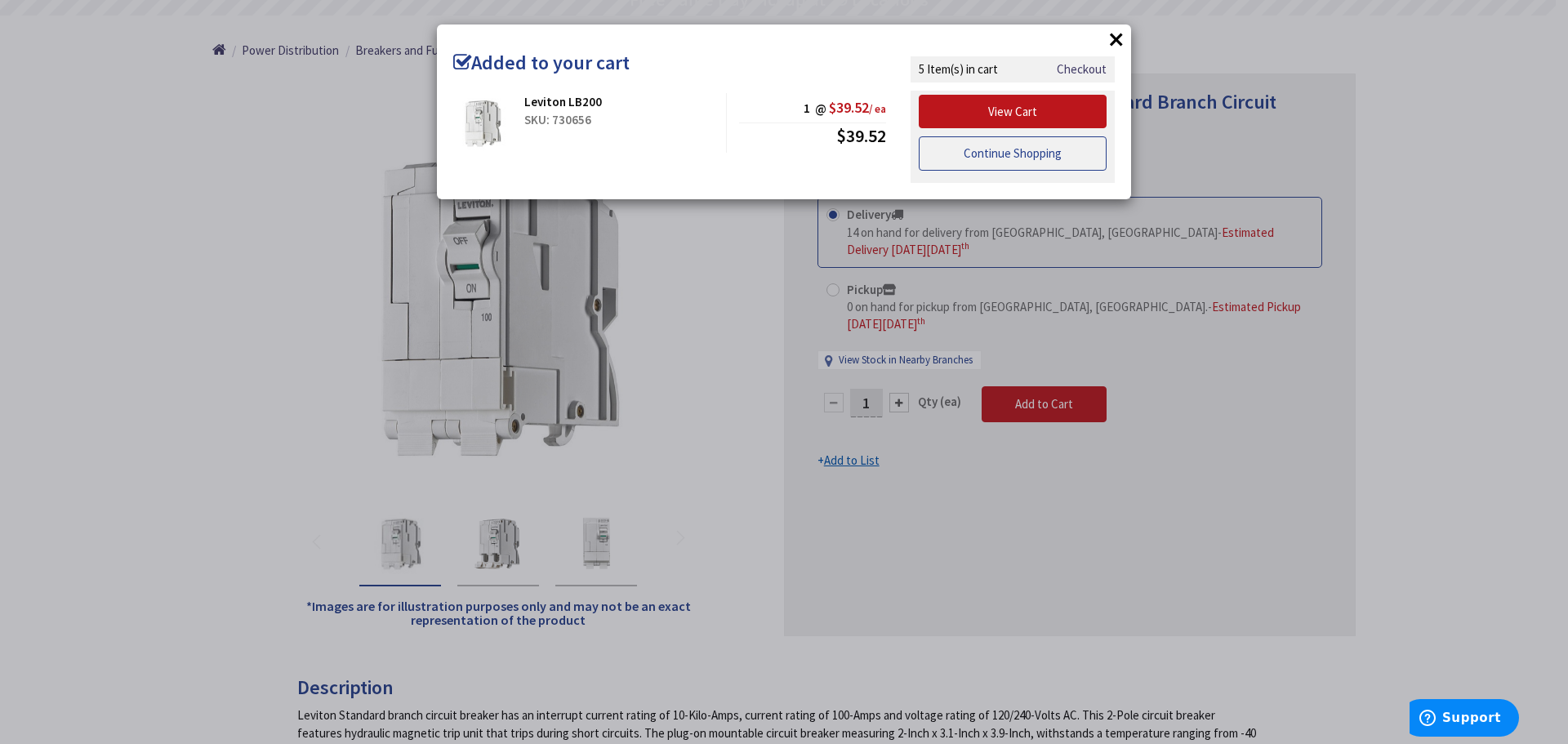
click at [1006, 157] on link "Continue Shopping" at bounding box center [1012, 153] width 188 height 35
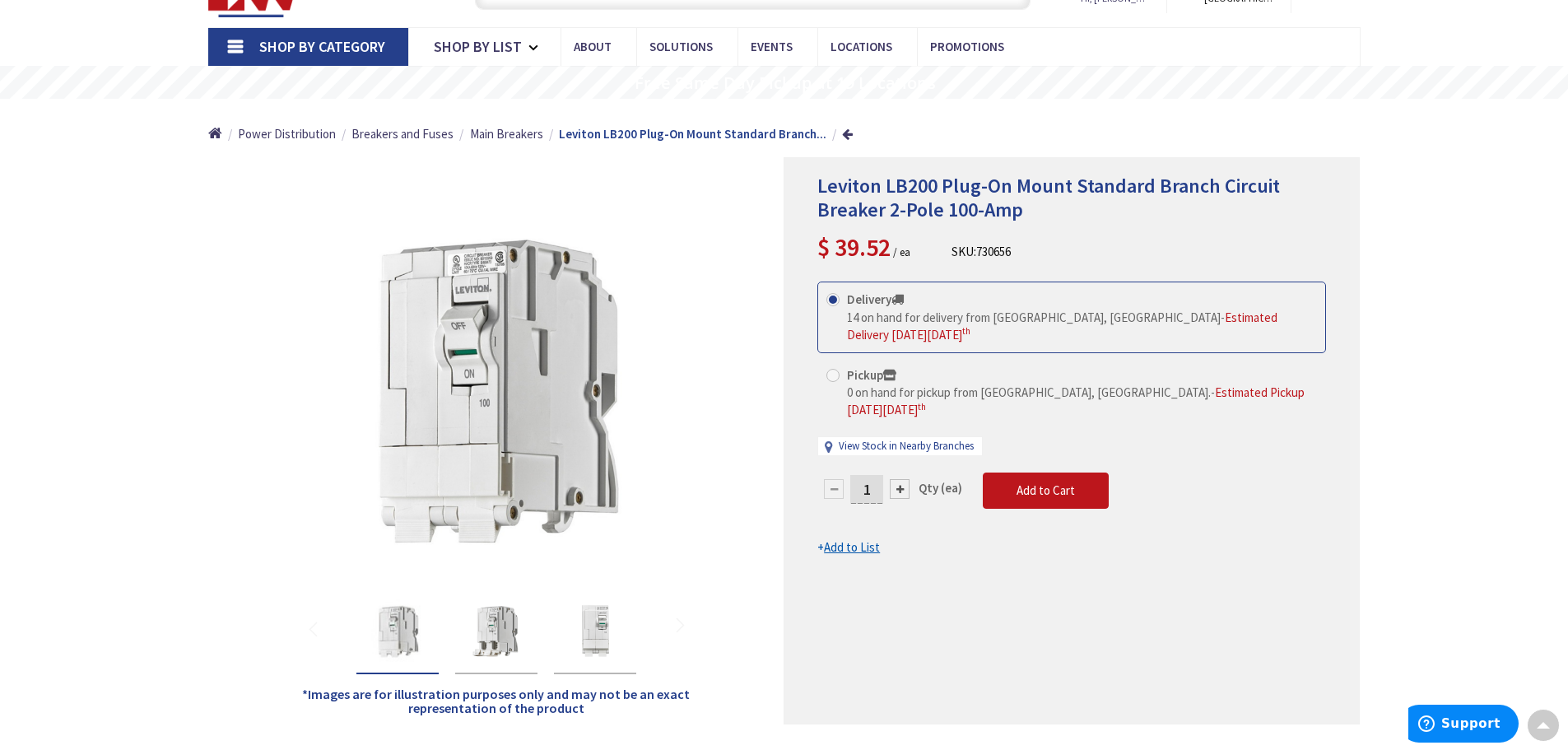
scroll to position [0, 0]
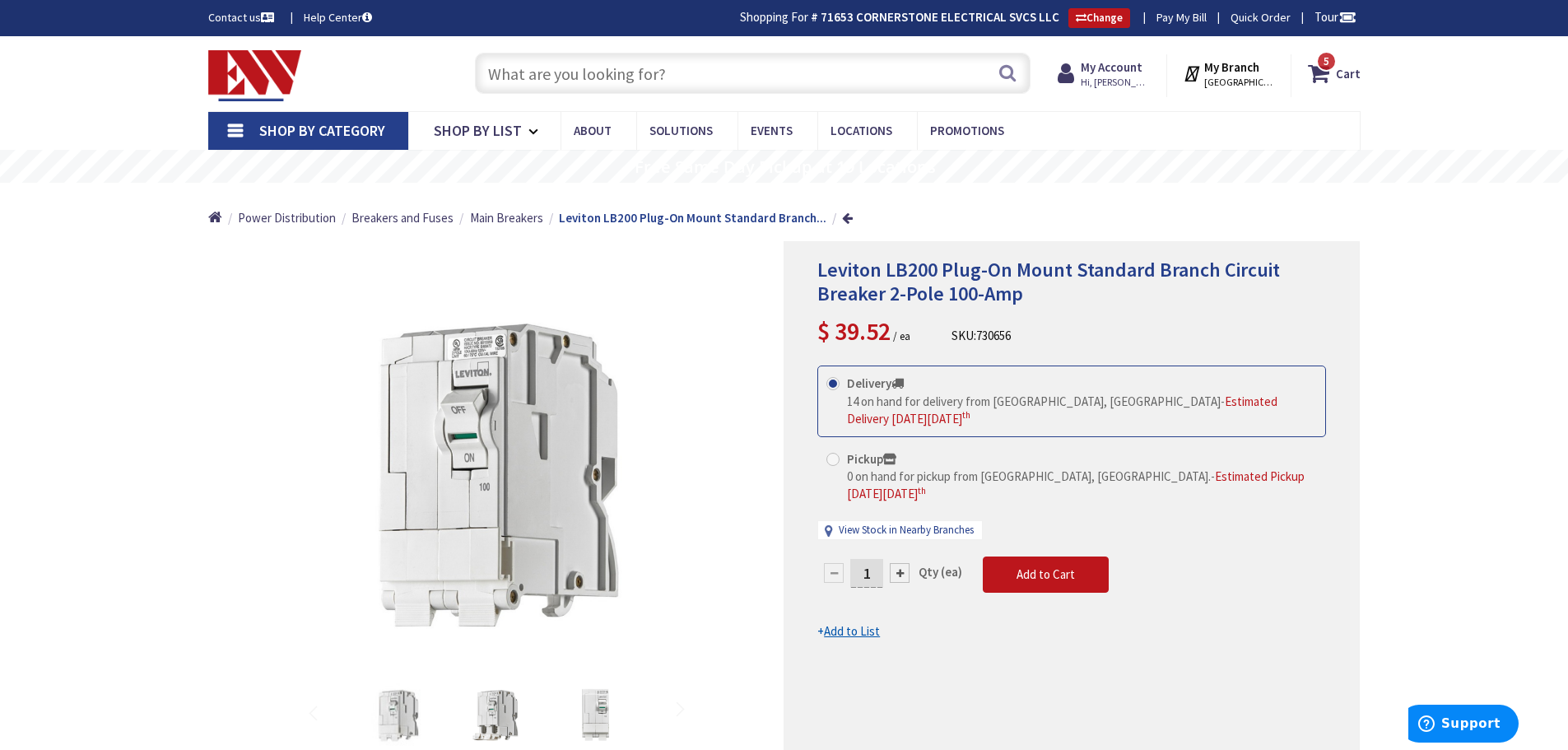
click at [635, 77] on input "text" at bounding box center [752, 74] width 556 height 41
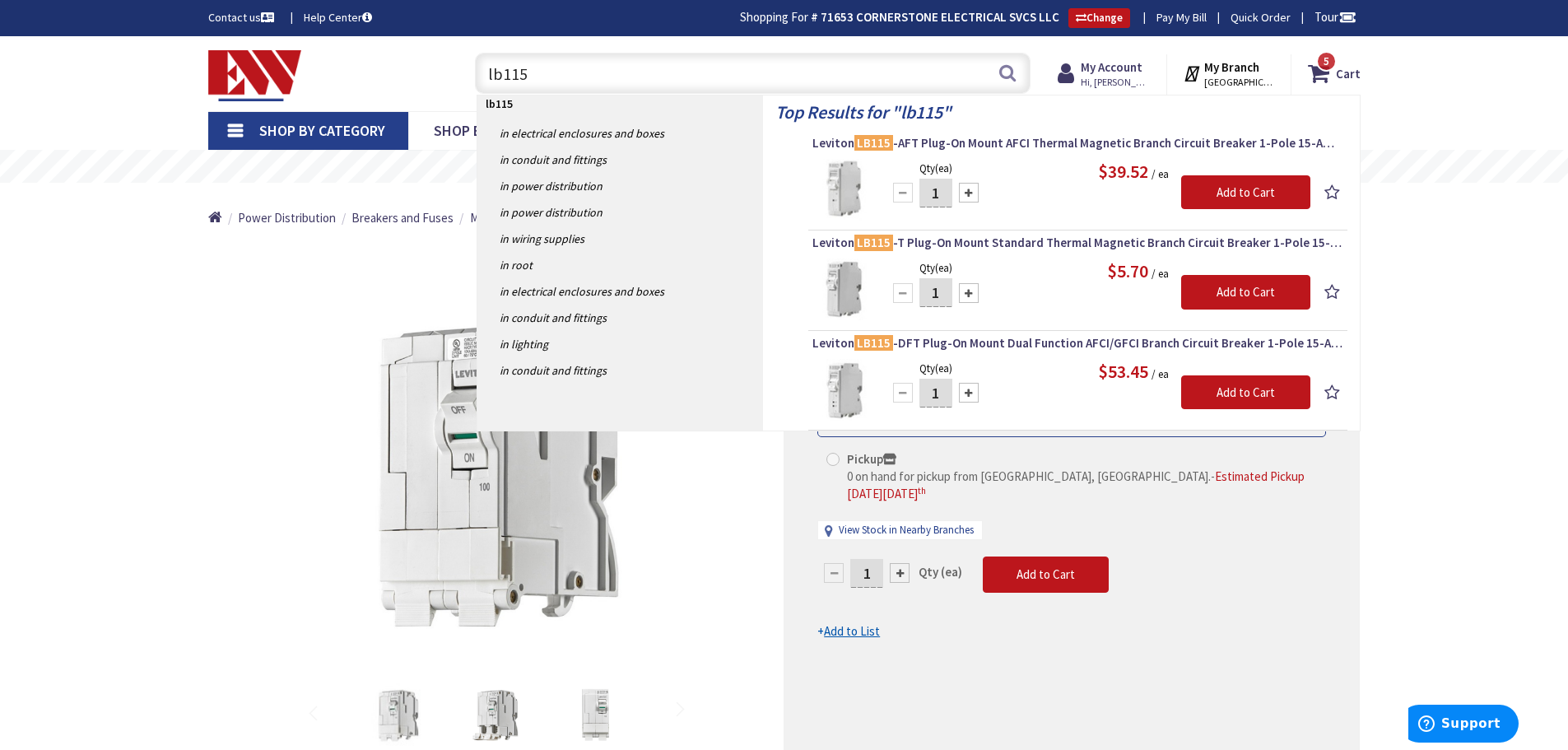
type input "lb115"
click at [942, 287] on input "1" at bounding box center [935, 292] width 33 height 29
type input "10"
click at [1237, 301] on input "Add to Cart" at bounding box center [1246, 292] width 129 height 35
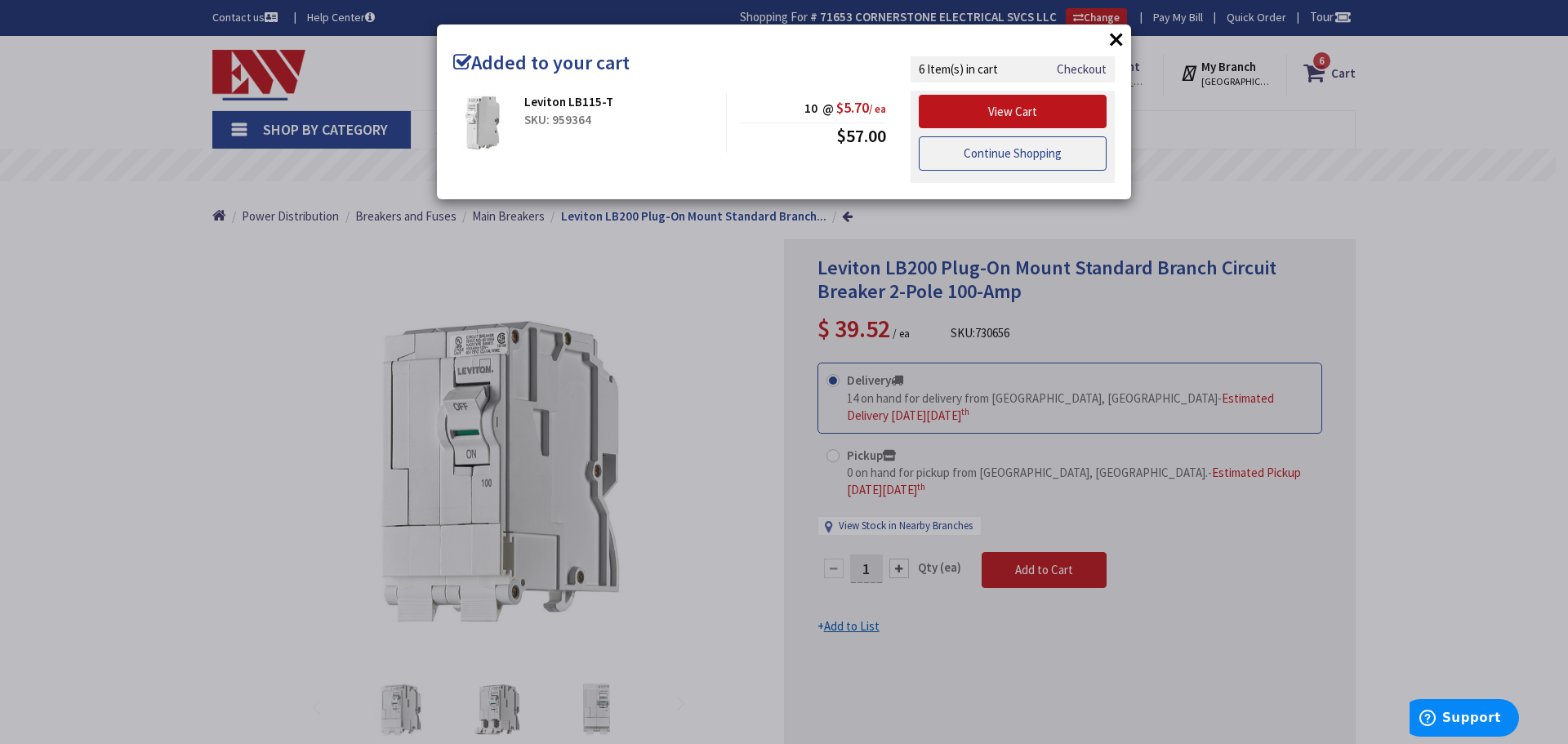
click at [982, 158] on link "Continue Shopping" at bounding box center [1012, 153] width 188 height 35
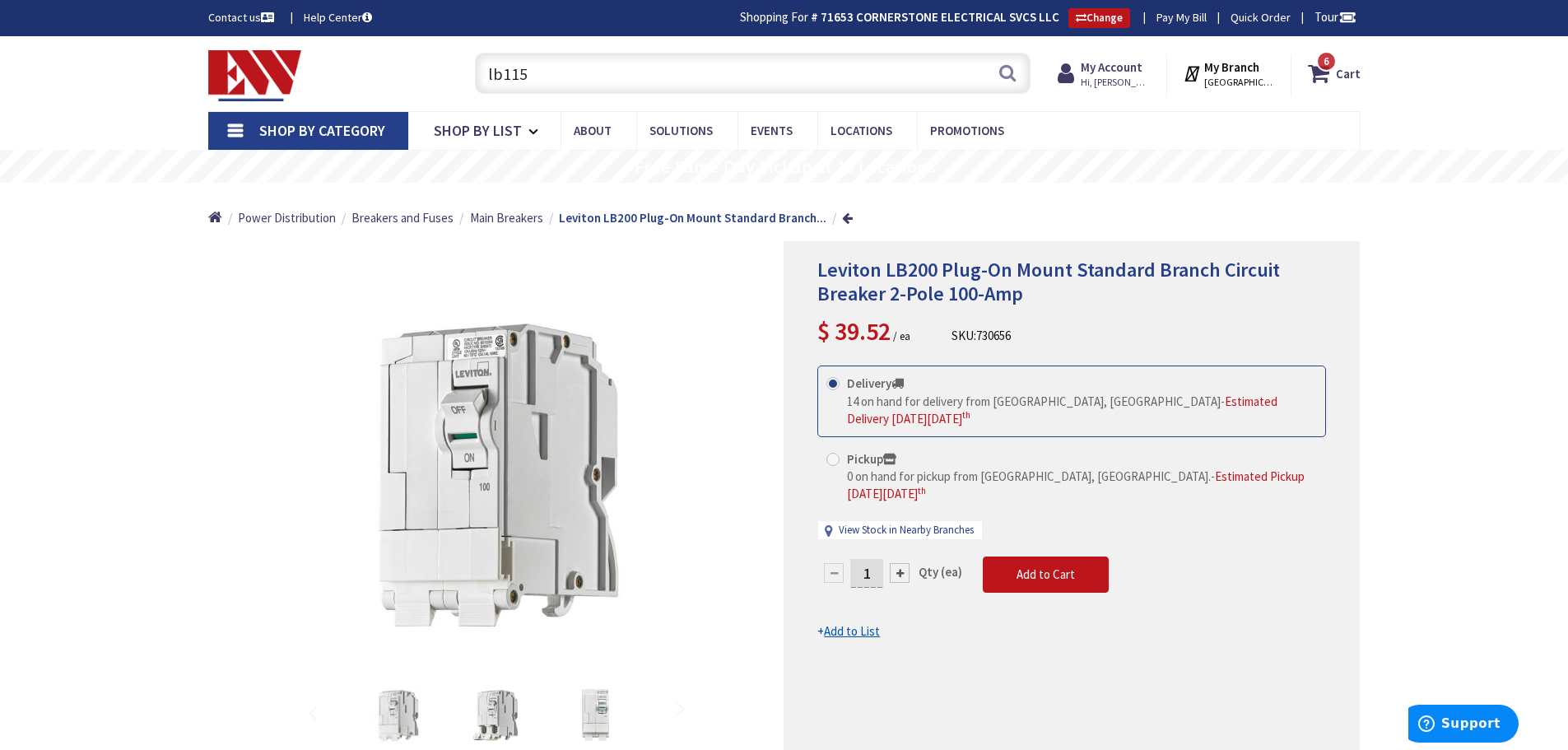
drag, startPoint x: 539, startPoint y: 73, endPoint x: 469, endPoint y: 70, distance: 70.1
click at [469, 70] on div "lb115 lb115 Search" at bounding box center [749, 72] width 564 height 53
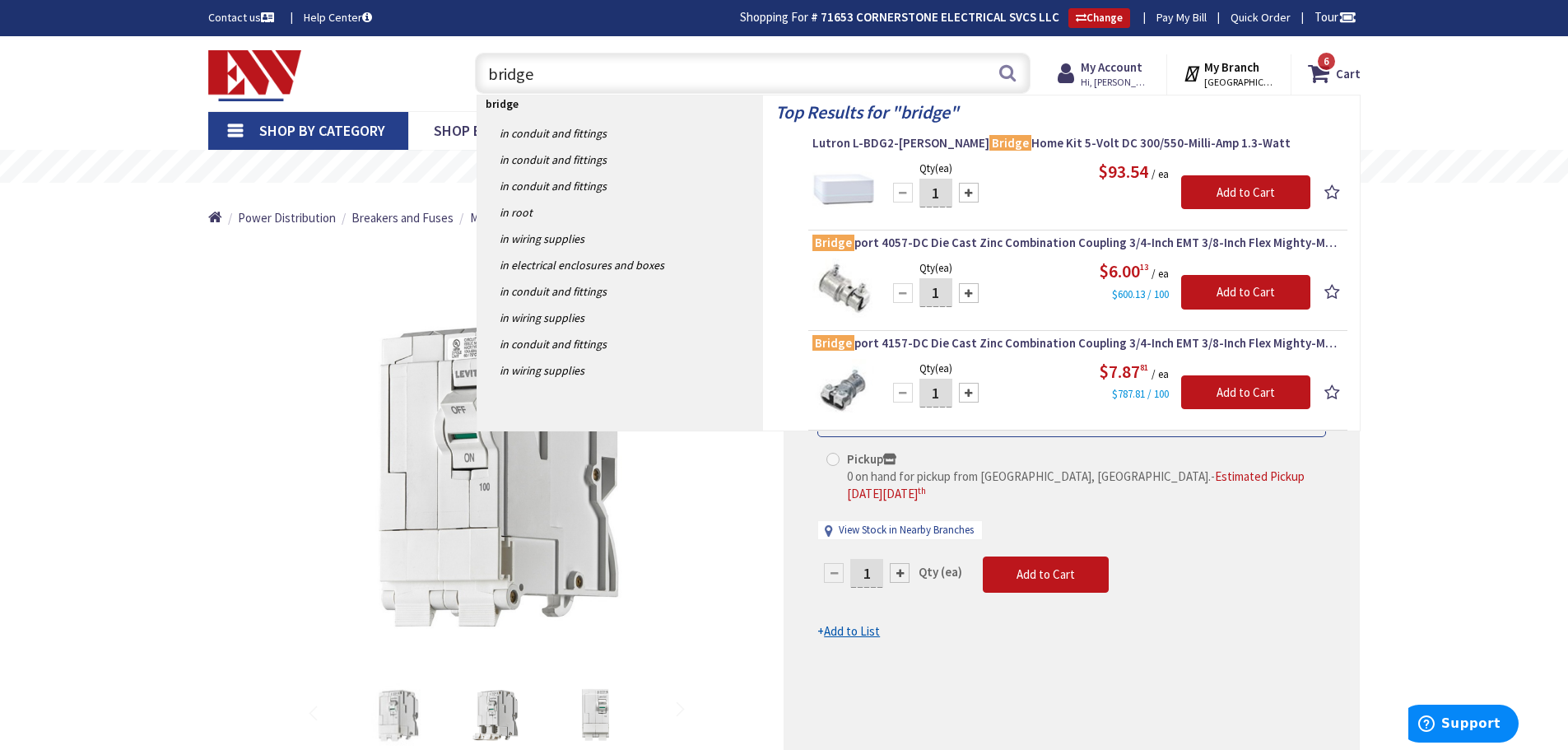
click at [492, 73] on input "bridge" at bounding box center [752, 74] width 556 height 41
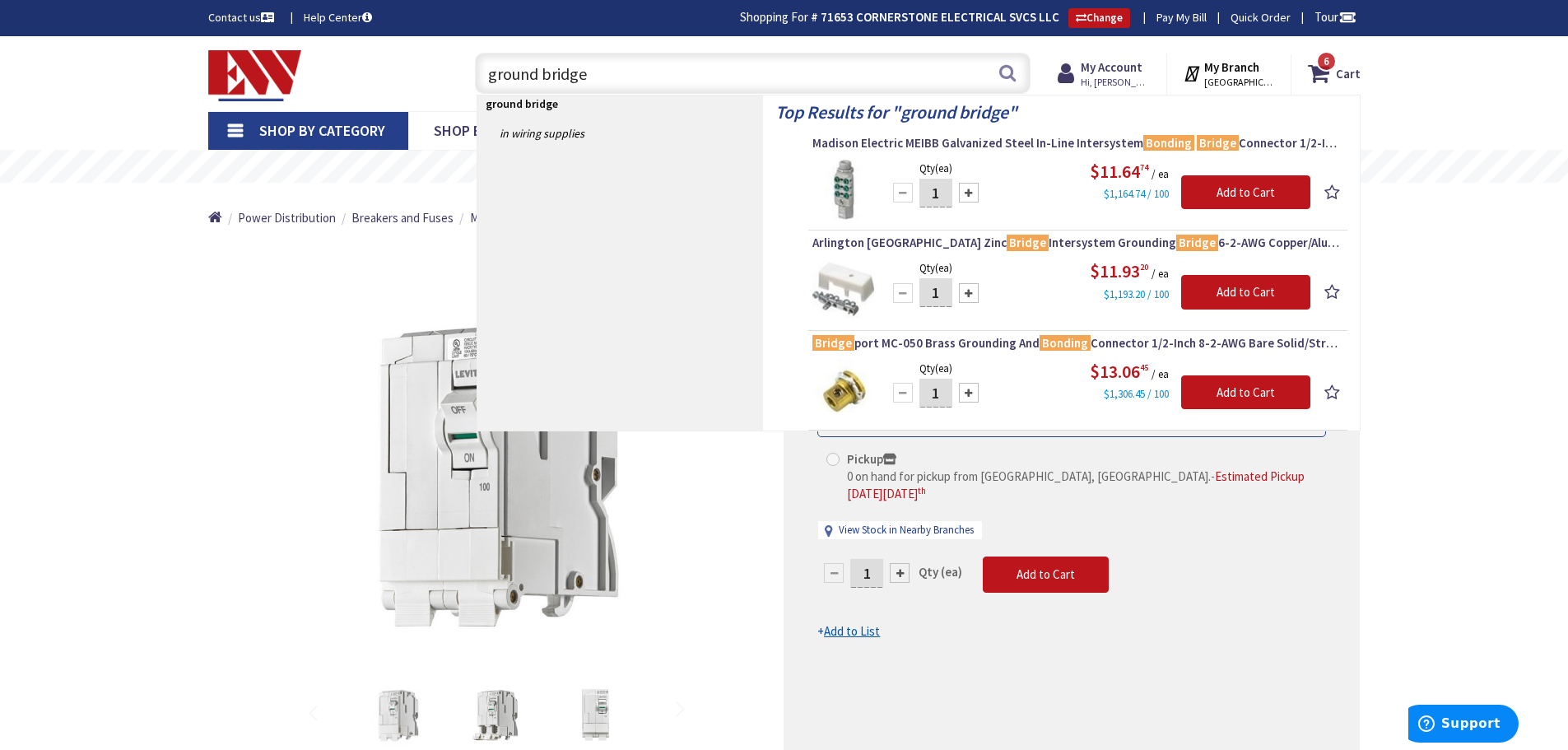
drag, startPoint x: 584, startPoint y: 74, endPoint x: 423, endPoint y: 60, distance: 161.6
click at [423, 61] on div "Toggle Nav ground bridge ground bridge Search 6 6 6 items Cart My Cart 6" at bounding box center [784, 73] width 1178 height 55
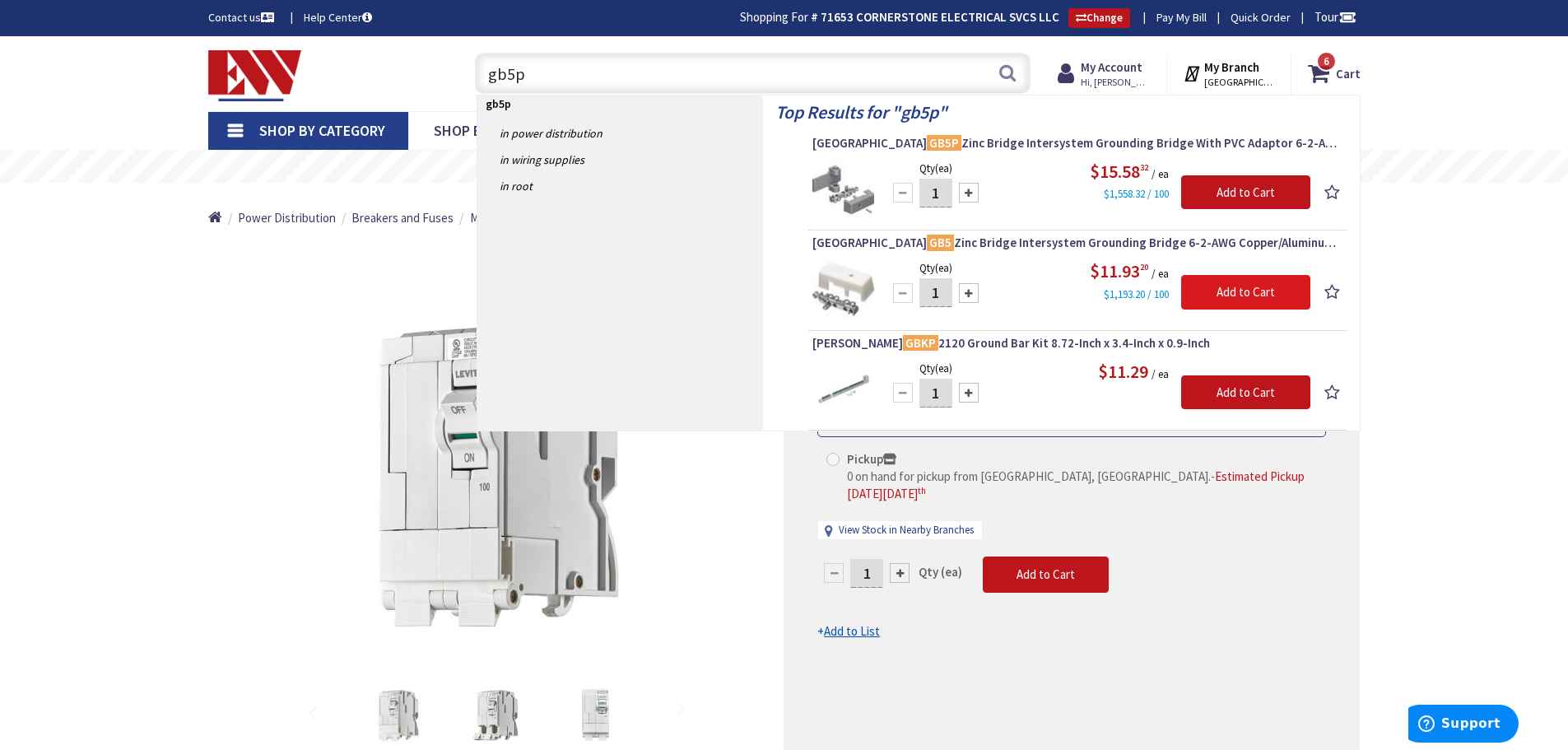
type input "gb5p"
click at [1233, 291] on input "Add to Cart" at bounding box center [1246, 292] width 129 height 35
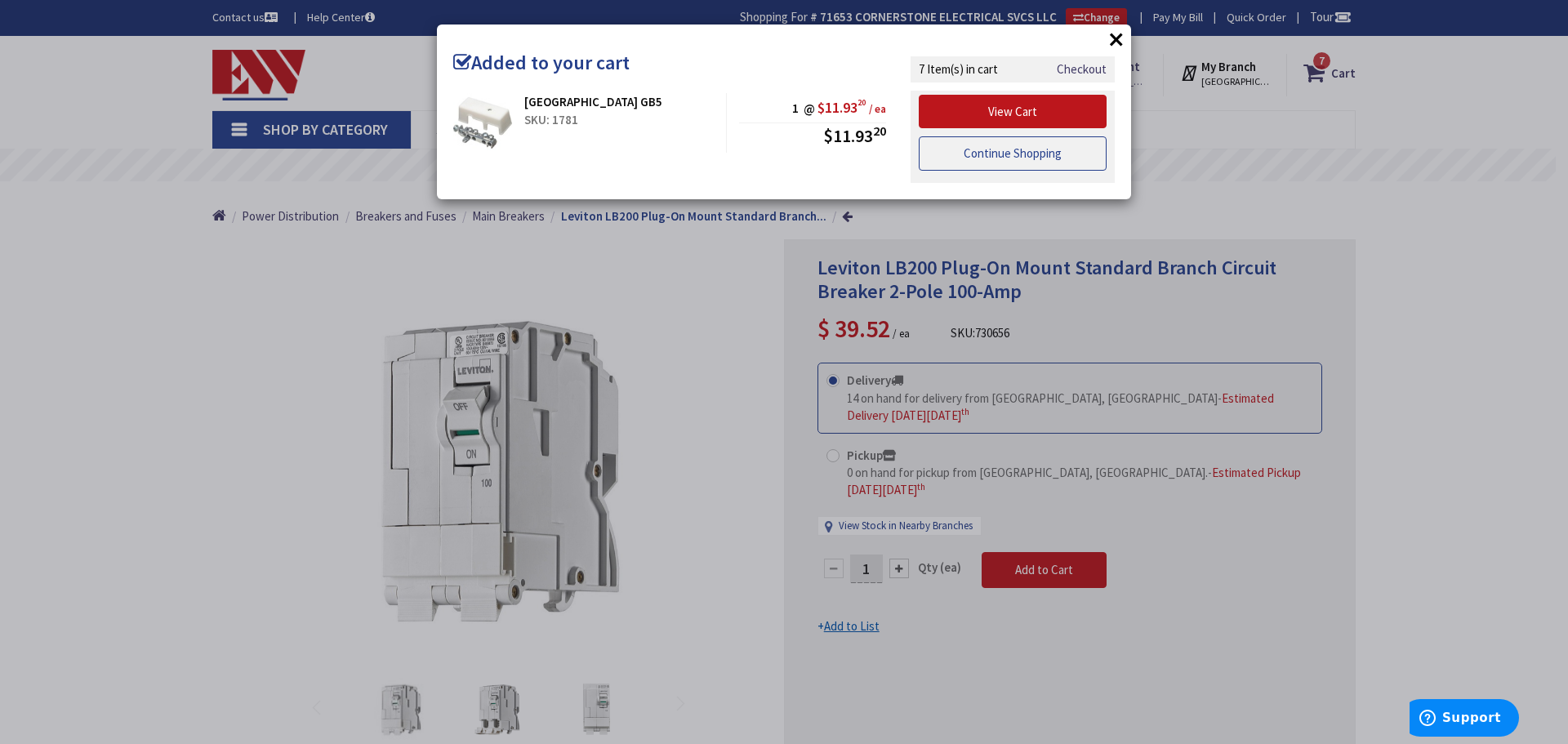
click at [1003, 153] on link "Continue Shopping" at bounding box center [1012, 153] width 188 height 35
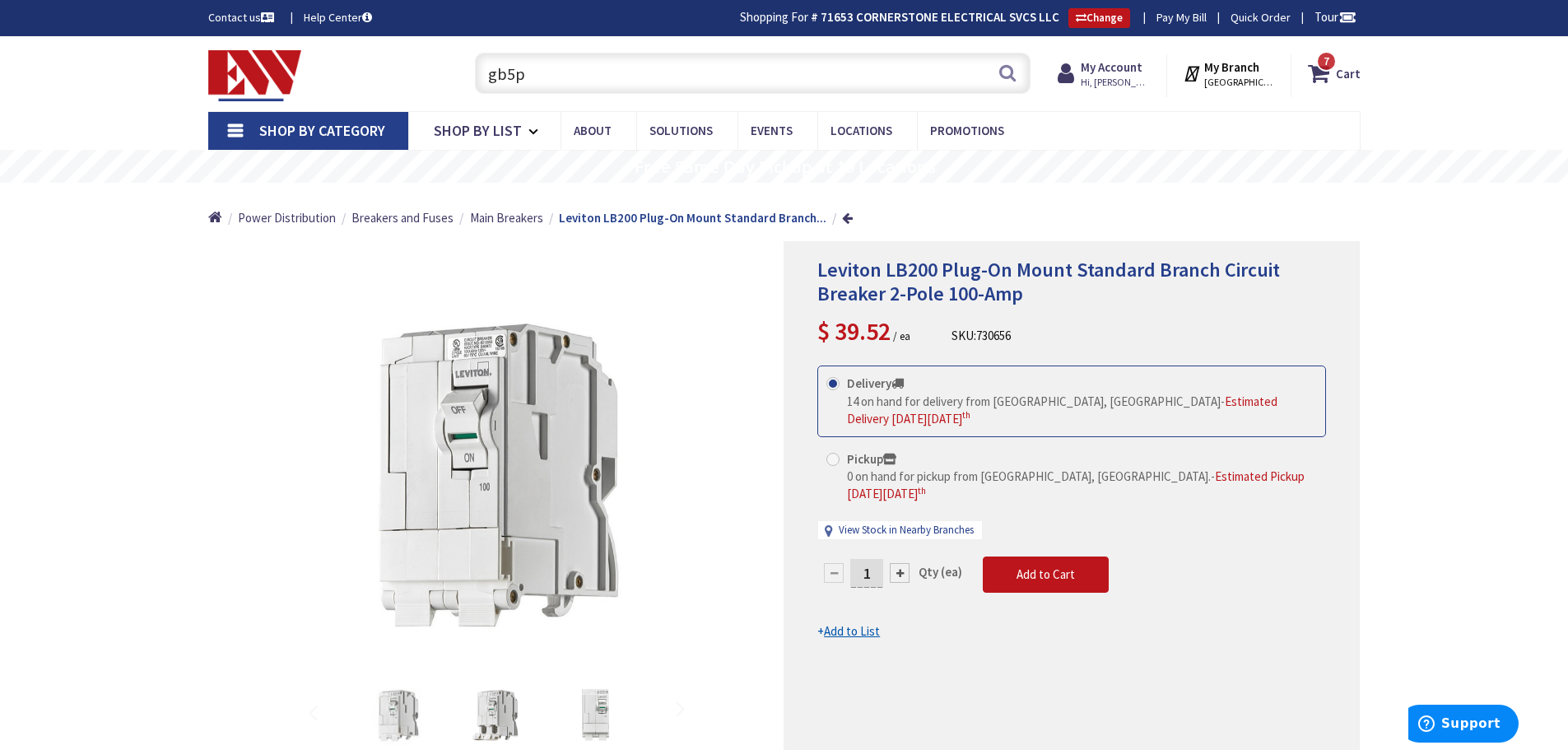
drag, startPoint x: 504, startPoint y: 77, endPoint x: 477, endPoint y: 75, distance: 27.1
click at [448, 75] on div "Toggle Nav gb5p gb5p Search 7 7 7 items Cart My Cart 7 7" at bounding box center [784, 73] width 1178 height 55
click at [1350, 73] on strong "Cart" at bounding box center [1349, 73] width 25 height 30
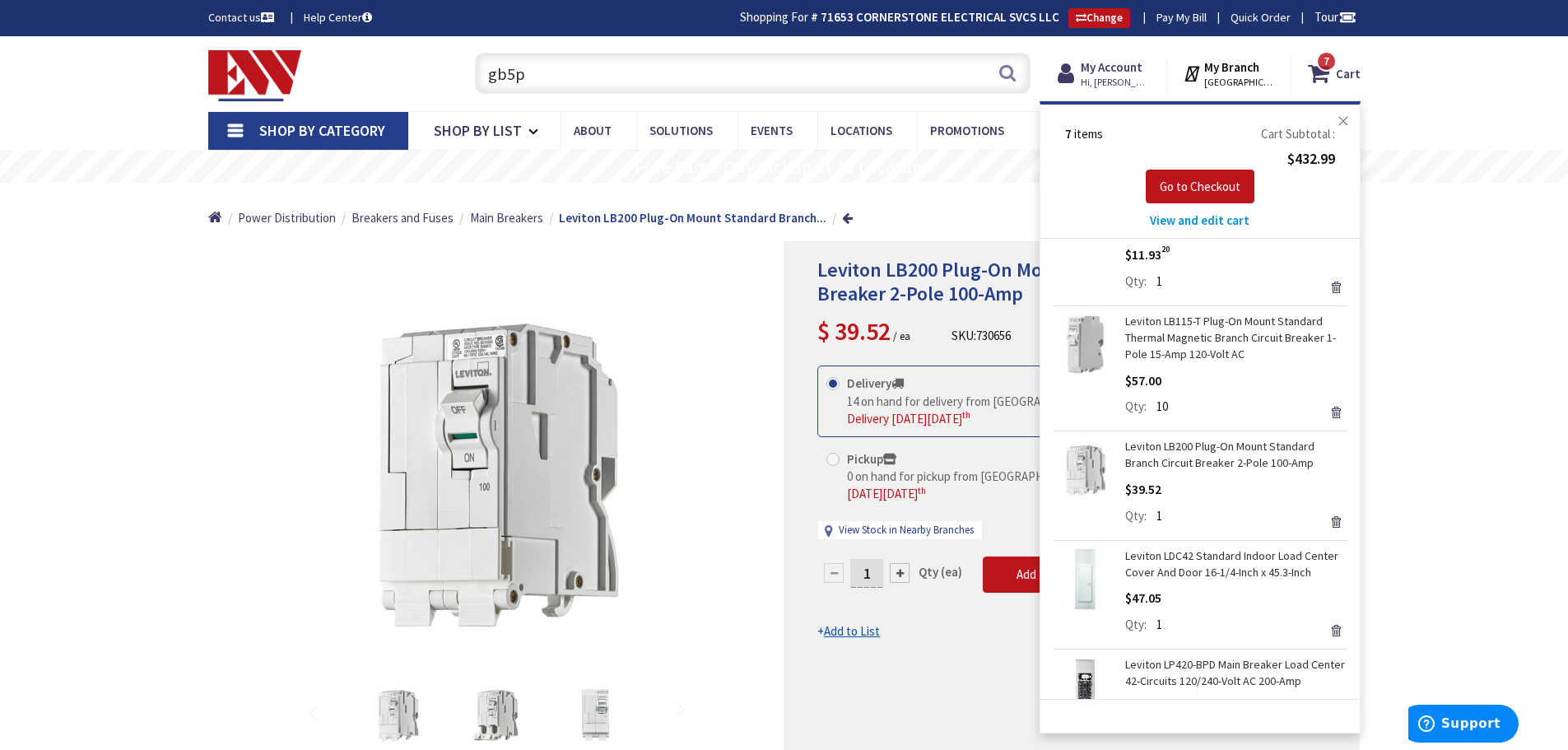
scroll to position [83, 0]
click at [1205, 222] on span "View and edit cart" at bounding box center [1199, 220] width 100 height 15
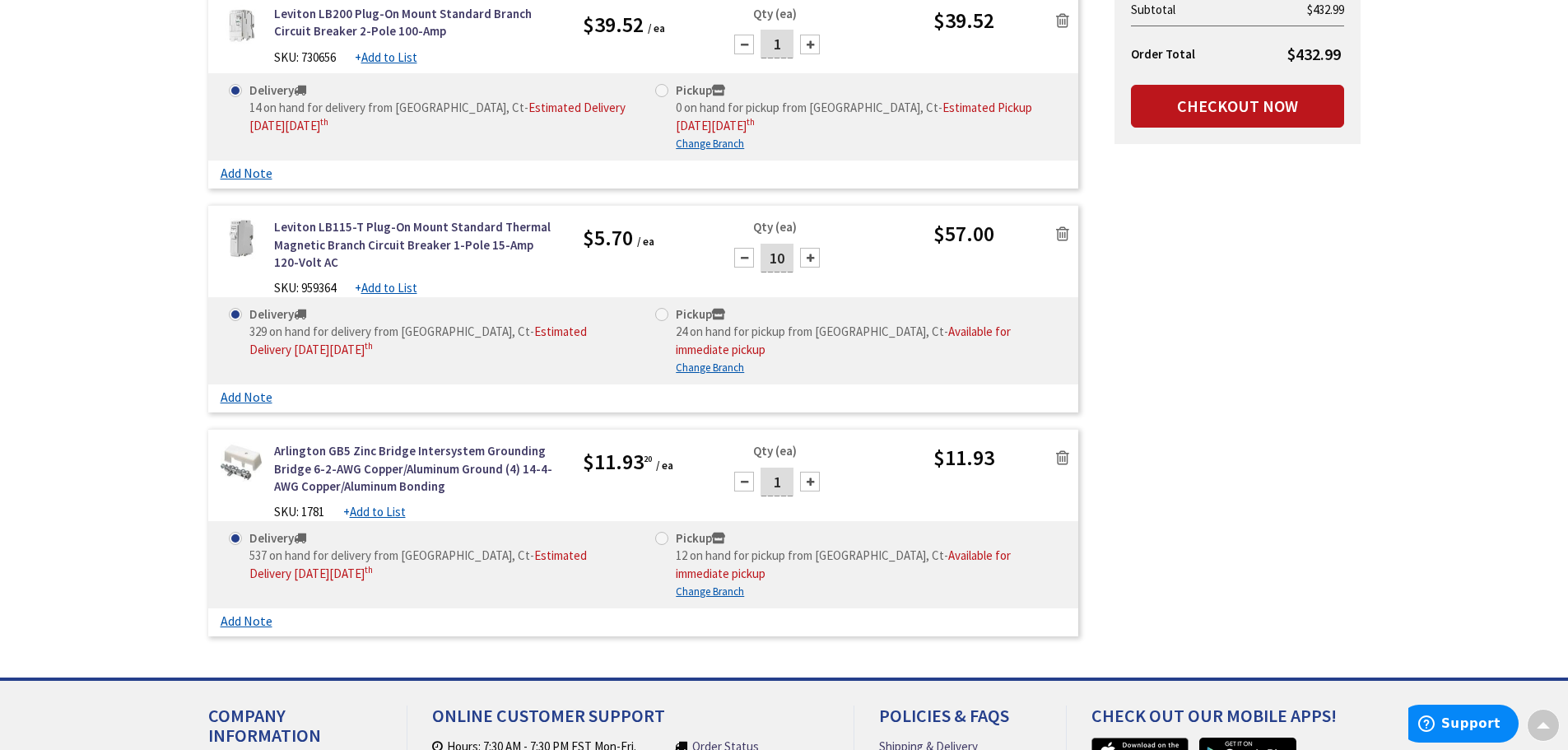
scroll to position [1234, 0]
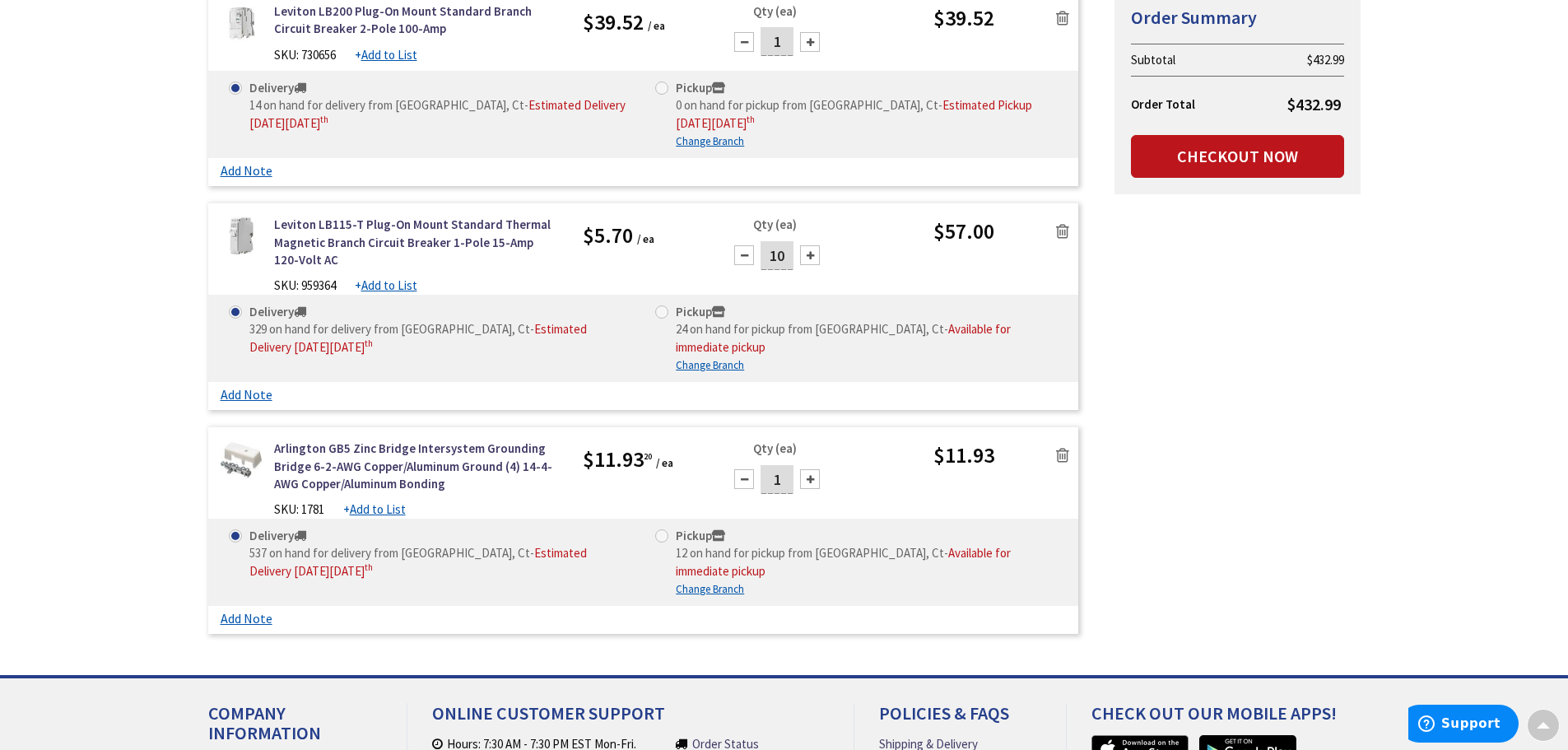
click at [1068, 447] on icon at bounding box center [1063, 455] width 13 height 16
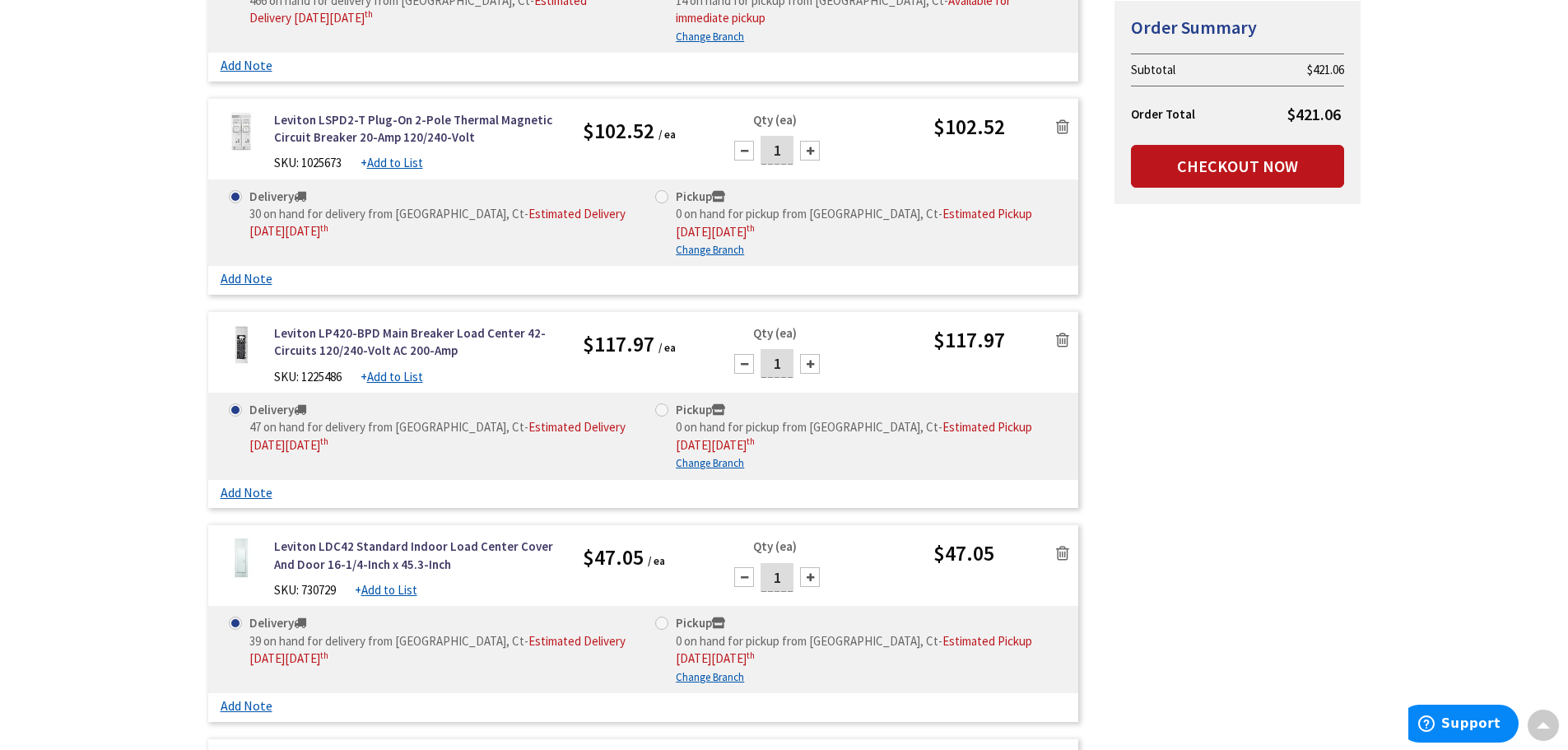
scroll to position [483, 0]
